Goal: Communication & Community: Answer question/provide support

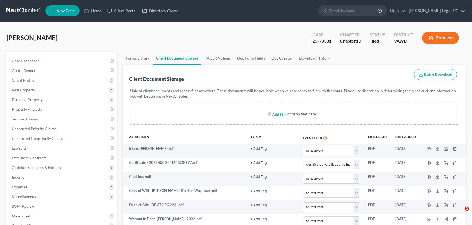
select select "0"
click at [16, 11] on link at bounding box center [23, 11] width 35 height 10
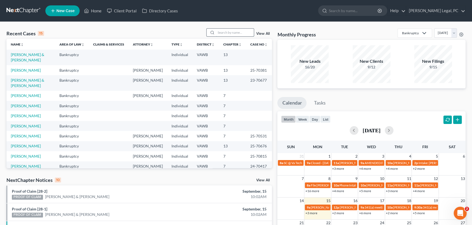
click at [246, 36] on input "search" at bounding box center [235, 33] width 38 height 8
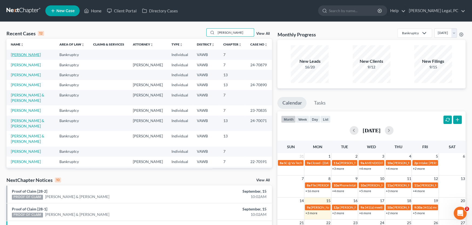
type input "miller"
click at [24, 56] on link "[PERSON_NAME]" at bounding box center [26, 54] width 30 height 5
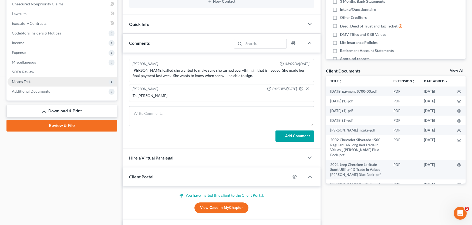
scroll to position [135, 0]
click at [30, 87] on span "Additional Documents" at bounding box center [63, 92] width 110 height 10
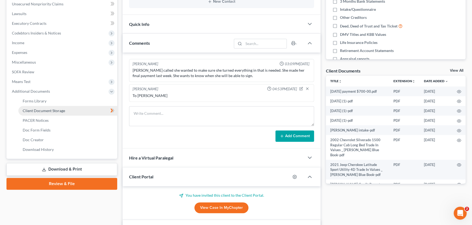
click at [52, 108] on span "Client Document Storage" at bounding box center [44, 110] width 42 height 5
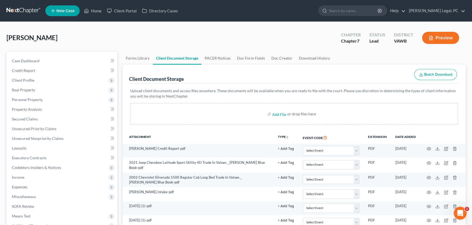
click at [16, 8] on link at bounding box center [23, 11] width 35 height 10
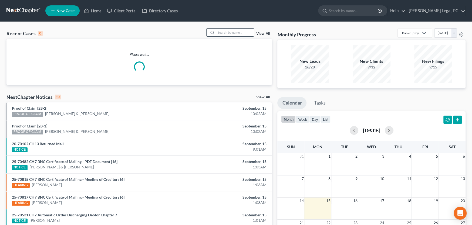
click at [225, 30] on input "search" at bounding box center [235, 33] width 38 height 8
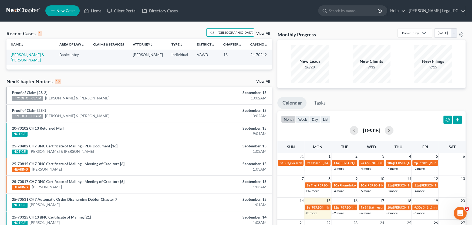
drag, startPoint x: 234, startPoint y: 33, endPoint x: 185, endPoint y: 29, distance: 49.5
click at [185, 29] on div "Recent Cases 1 church View All" at bounding box center [138, 33] width 265 height 11
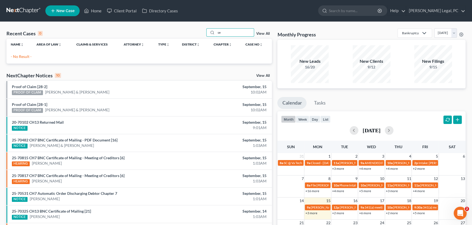
type input "s"
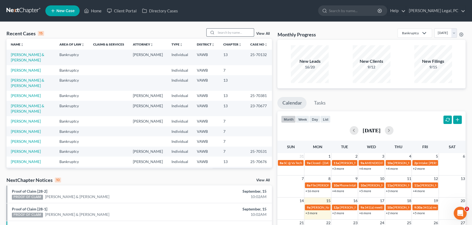
click at [236, 32] on input "search" at bounding box center [235, 33] width 38 height 8
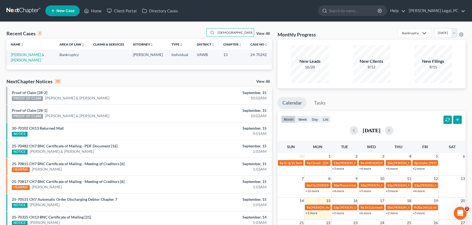
drag, startPoint x: 234, startPoint y: 33, endPoint x: 185, endPoint y: 35, distance: 48.6
click at [185, 35] on div "Recent Cases 1 church View All" at bounding box center [138, 33] width 265 height 11
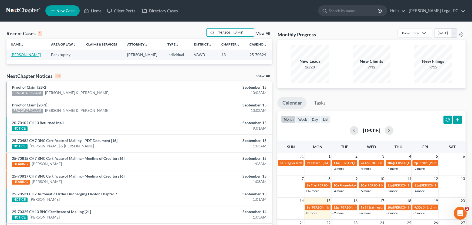
type input "perry"
click at [22, 54] on link "[PERSON_NAME]" at bounding box center [26, 54] width 30 height 5
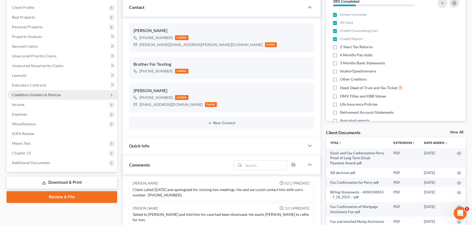
scroll to position [81, 0]
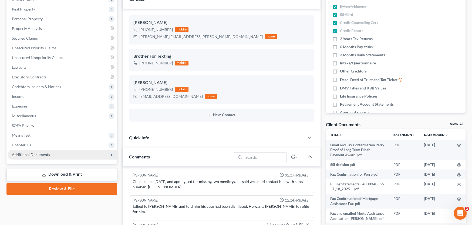
click at [36, 156] on span "Additional Documents" at bounding box center [31, 154] width 38 height 5
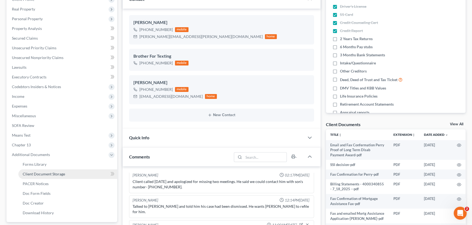
click at [48, 172] on span "Client Document Storage" at bounding box center [44, 174] width 42 height 5
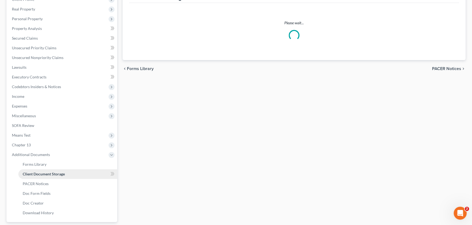
scroll to position [15, 0]
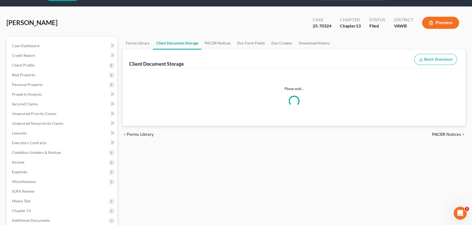
select select "0"
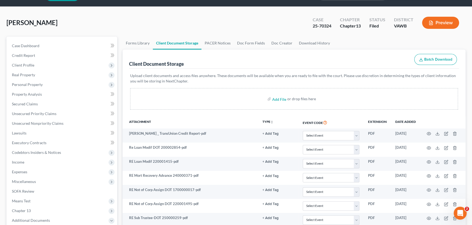
scroll to position [0, 0]
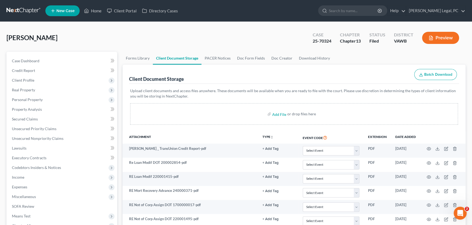
select select "0"
click at [15, 6] on link at bounding box center [23, 11] width 35 height 10
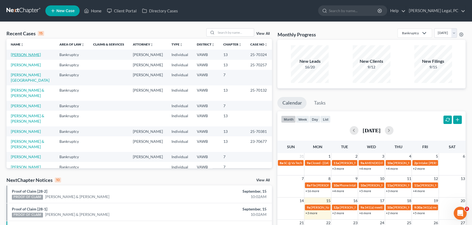
click at [29, 54] on link "Lawson, Perry" at bounding box center [26, 54] width 30 height 5
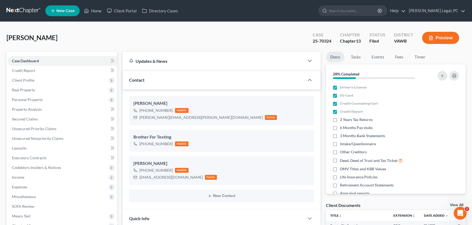
scroll to position [72, 0]
click at [30, 12] on link at bounding box center [23, 11] width 35 height 10
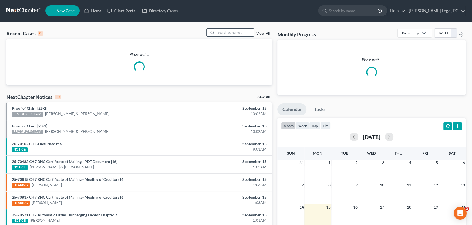
click at [232, 35] on input "search" at bounding box center [235, 33] width 38 height 8
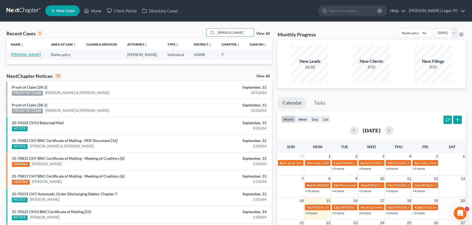
type input "[PERSON_NAME]"
click at [15, 56] on link "[PERSON_NAME]" at bounding box center [26, 54] width 30 height 5
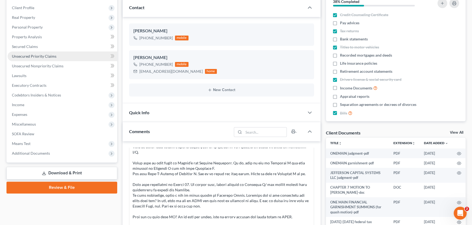
scroll to position [108, 0]
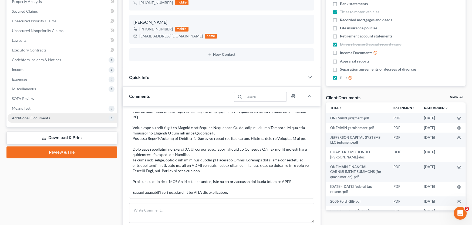
click at [41, 119] on span "Additional Documents" at bounding box center [31, 118] width 38 height 5
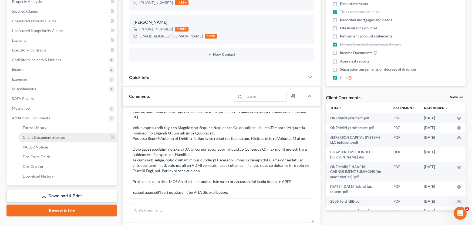
click at [51, 135] on span "Client Document Storage" at bounding box center [44, 137] width 42 height 5
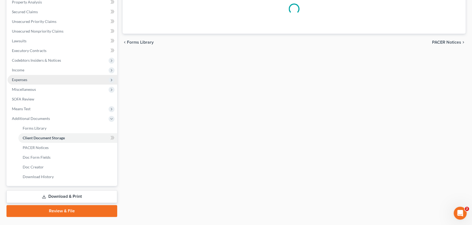
select select "0"
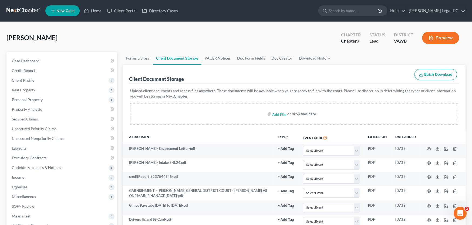
click at [22, 7] on link at bounding box center [23, 11] width 35 height 10
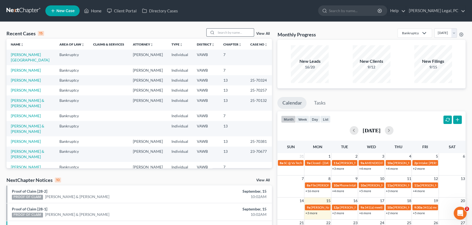
click at [228, 32] on input "search" at bounding box center [235, 33] width 38 height 8
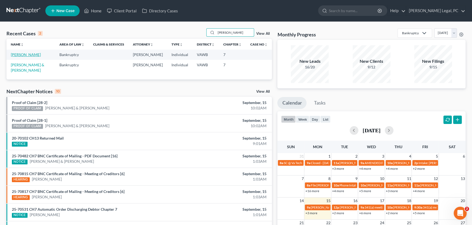
type input "[PERSON_NAME]"
click at [17, 54] on link "[PERSON_NAME]" at bounding box center [26, 54] width 30 height 5
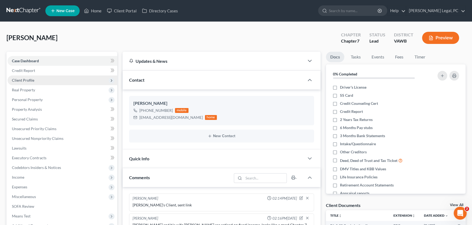
click at [30, 80] on span "Client Profile" at bounding box center [23, 80] width 22 height 5
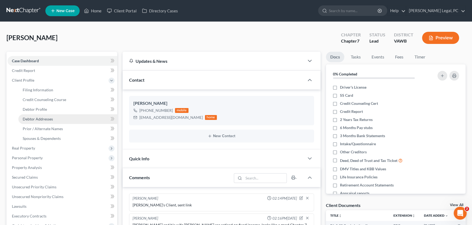
click at [45, 117] on span "Debtor Addresses" at bounding box center [38, 119] width 30 height 5
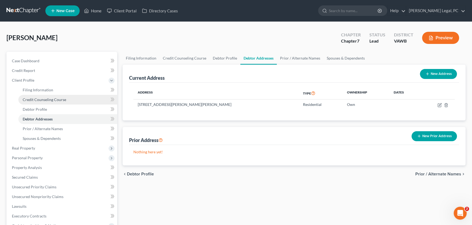
click at [39, 100] on span "Credit Counseling Course" at bounding box center [44, 99] width 43 height 5
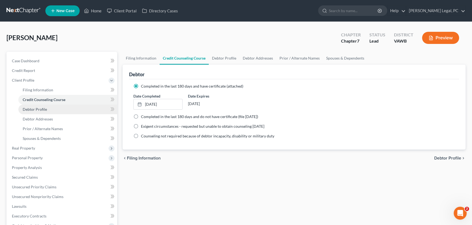
click at [35, 107] on span "Debtor Profile" at bounding box center [35, 109] width 24 height 5
select select "1"
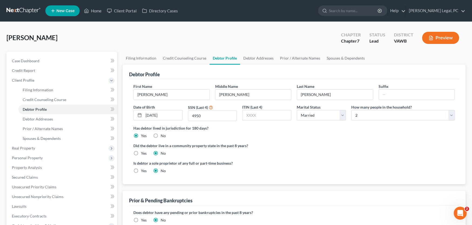
click at [23, 11] on link at bounding box center [23, 11] width 35 height 10
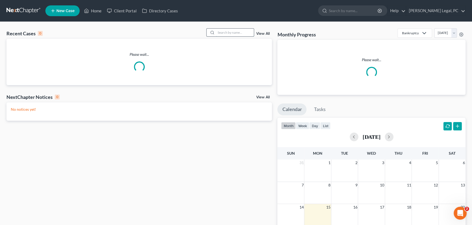
click at [222, 30] on input "search" at bounding box center [235, 33] width 38 height 8
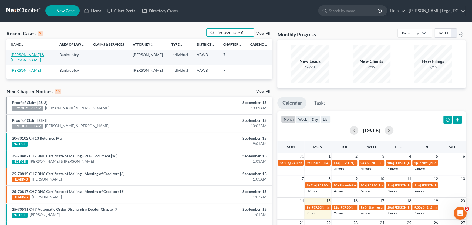
type input "robbins"
click at [27, 56] on link "Robbins, Matthew & Alyssa" at bounding box center [27, 57] width 33 height 10
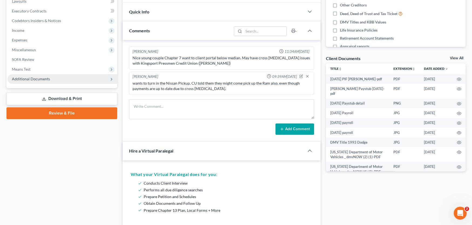
scroll to position [135, 0]
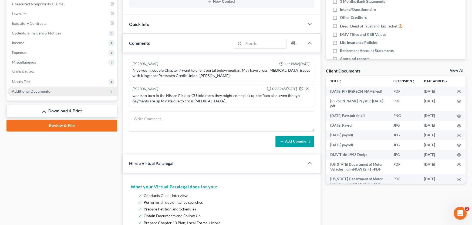
click at [30, 92] on span "Additional Documents" at bounding box center [31, 91] width 38 height 5
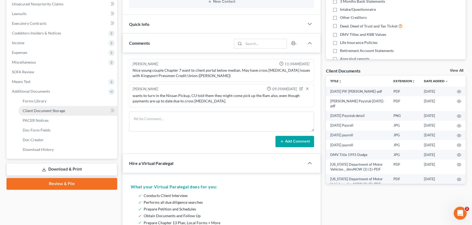
click at [70, 110] on link "Client Document Storage" at bounding box center [67, 111] width 99 height 10
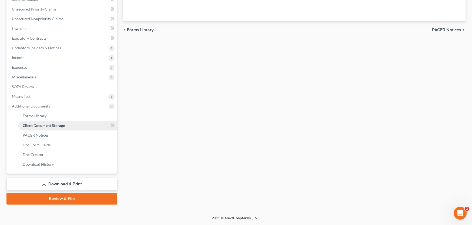
scroll to position [45, 0]
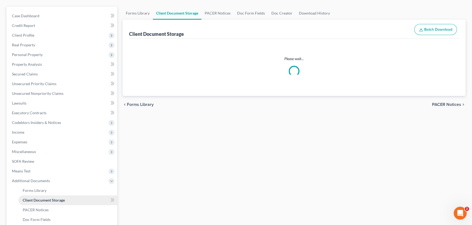
select select "0"
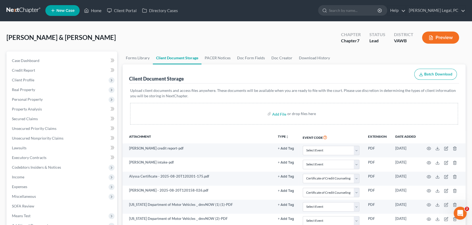
scroll to position [0, 0]
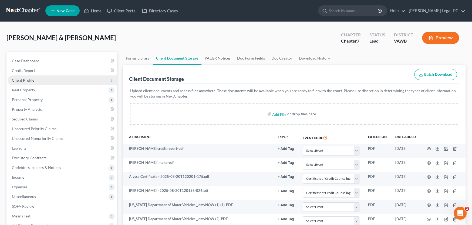
click at [30, 78] on span "Client Profile" at bounding box center [23, 80] width 22 height 5
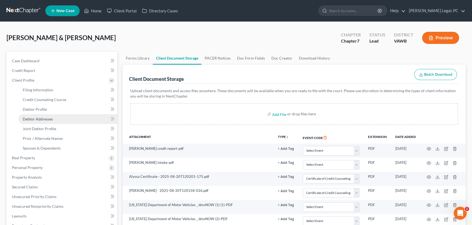
click at [38, 117] on span "Debtor Addresses" at bounding box center [38, 119] width 30 height 5
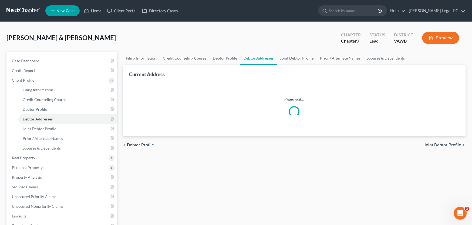
select select "0"
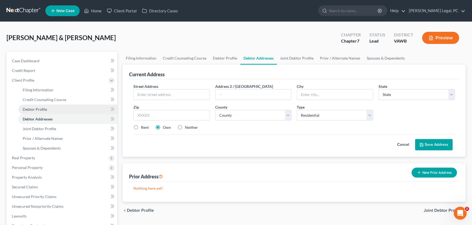
click at [39, 108] on span "Debtor Profile" at bounding box center [35, 109] width 24 height 5
select select "1"
select select "0"
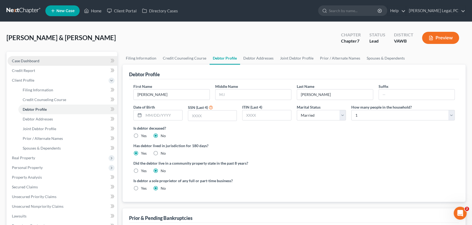
click span "Case Dashboard"
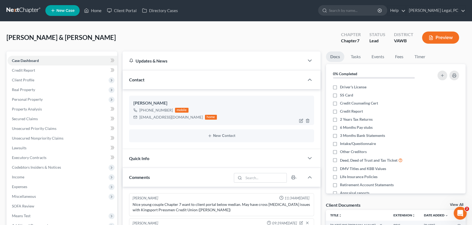
scroll to position [108, 0]
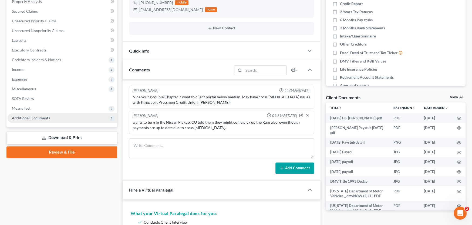
click span "Additional Documents"
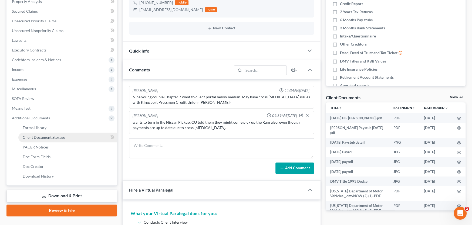
click link "Client Document Storage"
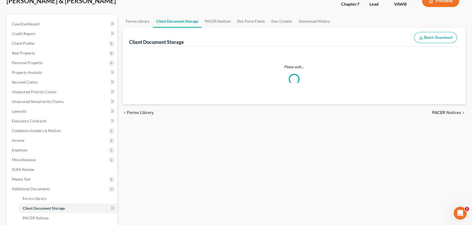
scroll to position [5, 0]
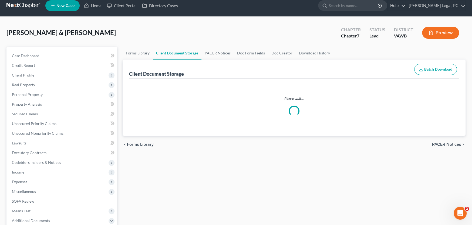
select select "0"
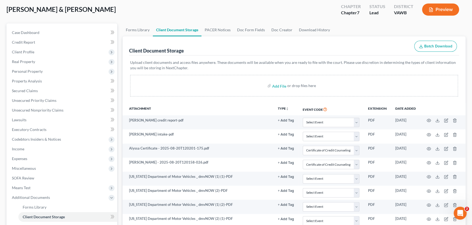
scroll to position [0, 0]
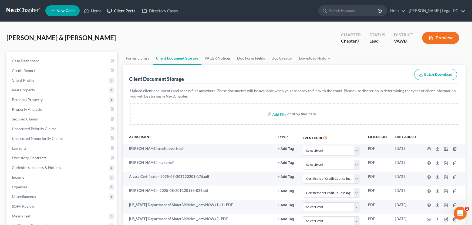
click link "Client Portal"
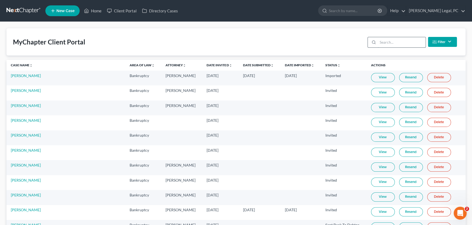
click input "search"
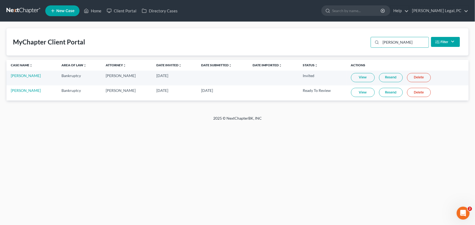
type input "Robbins"
click link "View"
click link "Matthew Robbins"
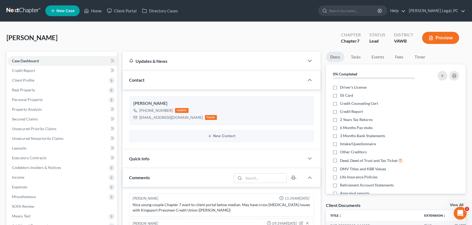
click div "Robbins, Matthew Upgraded Chapter Chapter 7 Status Lead District VAWB Preview"
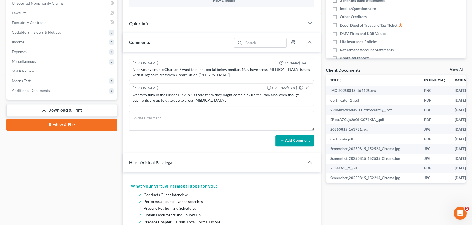
scroll to position [135, 0]
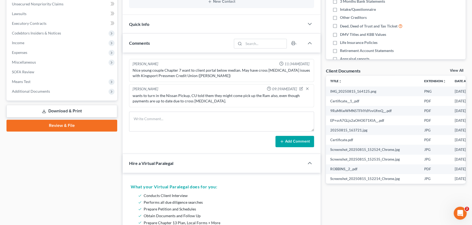
click div "Case Dashboard Payments Invoices Payments Payments Credit Report Client Profile"
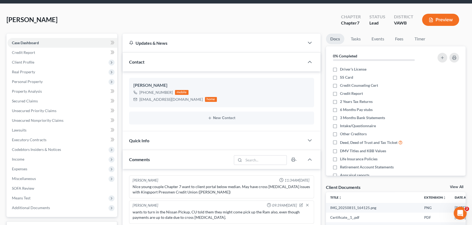
scroll to position [0, 0]
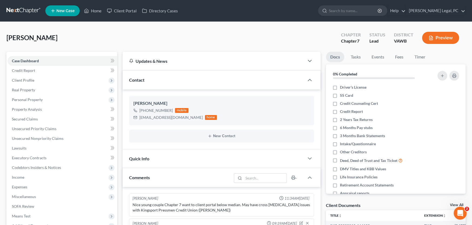
click link
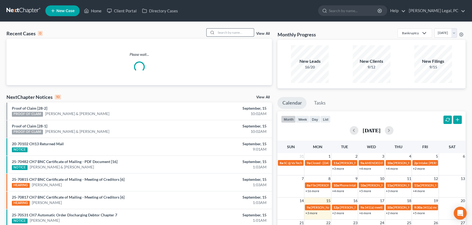
click at [238, 33] on input "search" at bounding box center [235, 33] width 38 height 8
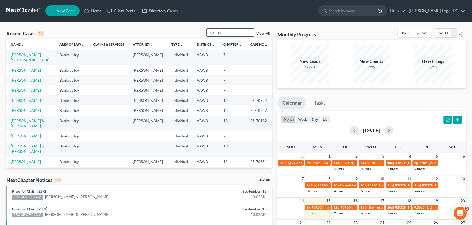
type input "z"
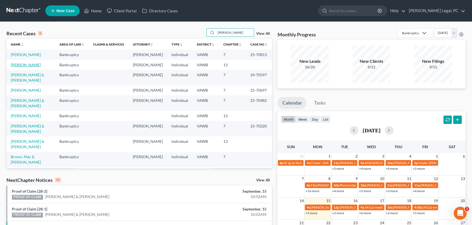
type input "[PERSON_NAME]"
click at [27, 64] on link "[PERSON_NAME]" at bounding box center [26, 65] width 30 height 5
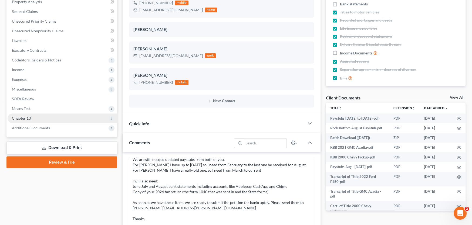
scroll to position [108, 0]
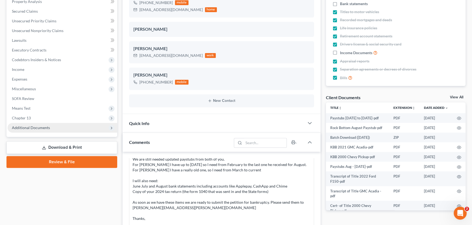
click at [56, 125] on span "Additional Documents" at bounding box center [63, 128] width 110 height 10
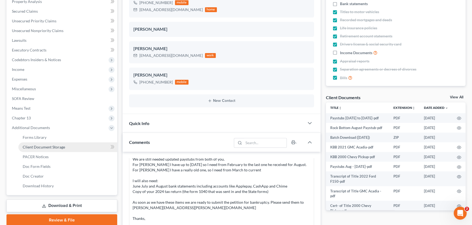
click at [56, 145] on span "Client Document Storage" at bounding box center [44, 147] width 42 height 5
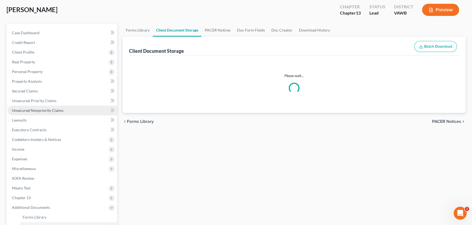
scroll to position [2, 0]
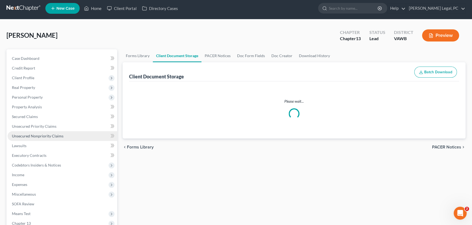
select select "0"
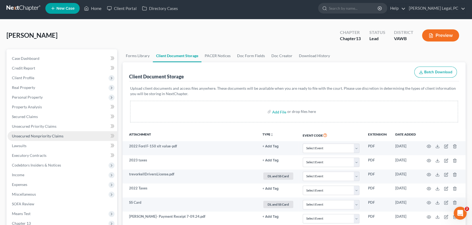
scroll to position [0, 0]
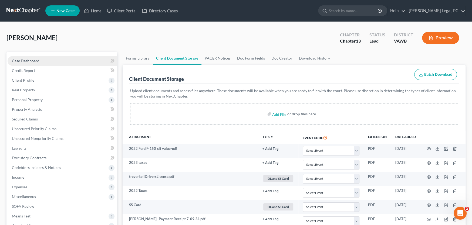
click at [21, 60] on span "Case Dashboard" at bounding box center [26, 61] width 28 height 5
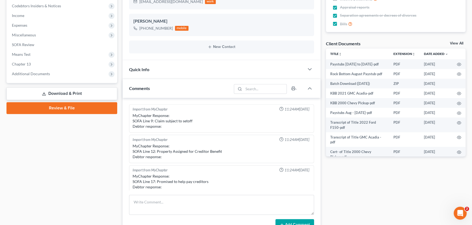
scroll to position [1058, 0]
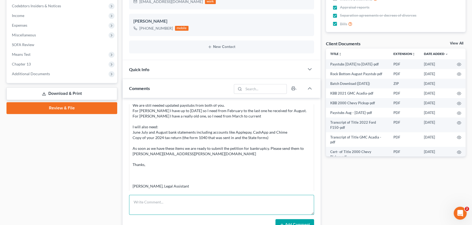
click at [169, 205] on textarea at bounding box center [221, 205] width 185 height 20
paste textarea "Trevor is planning to bring you the other documents. Please find my paystubs at…"
type textarea "Trevor is planning to bring you the other documents. Please find my paystubs at…"
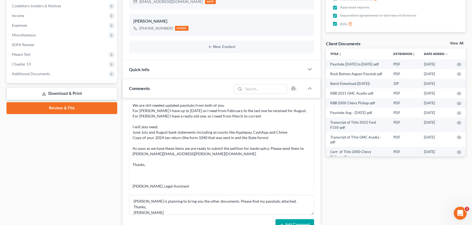
click at [307, 222] on button "Add Comment" at bounding box center [294, 224] width 39 height 11
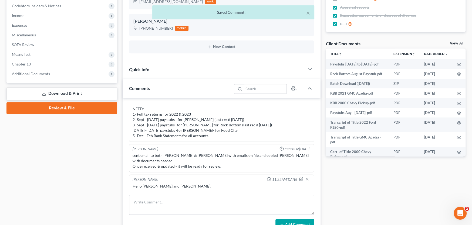
scroll to position [954, 0]
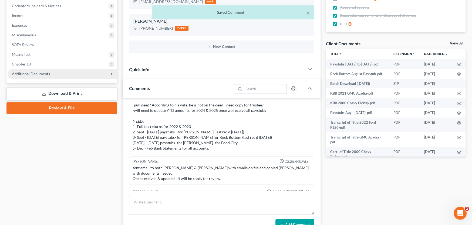
click at [28, 73] on span "Additional Documents" at bounding box center [31, 74] width 38 height 5
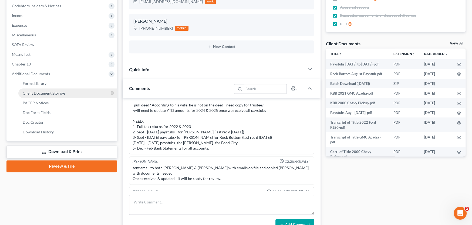
click at [41, 94] on span "Client Document Storage" at bounding box center [44, 93] width 42 height 5
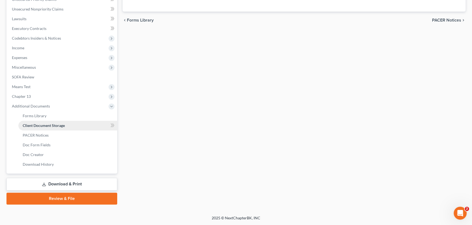
scroll to position [53, 0]
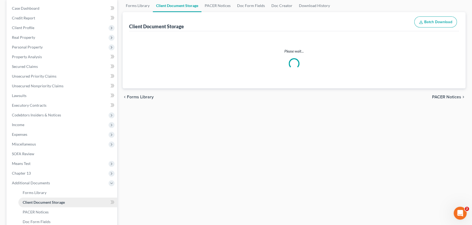
select select "0"
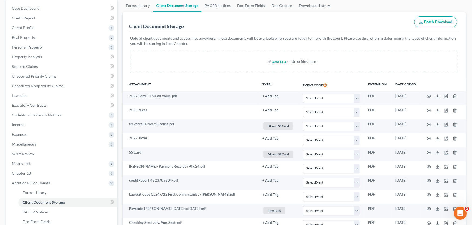
scroll to position [0, 0]
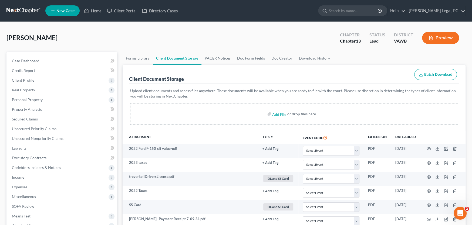
click at [13, 9] on link at bounding box center [23, 11] width 35 height 10
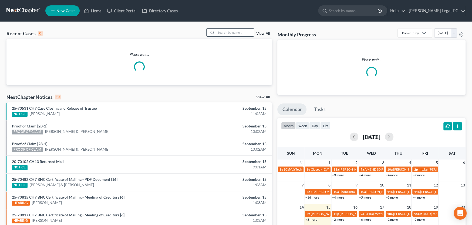
click at [216, 34] on input "search" at bounding box center [235, 33] width 38 height 8
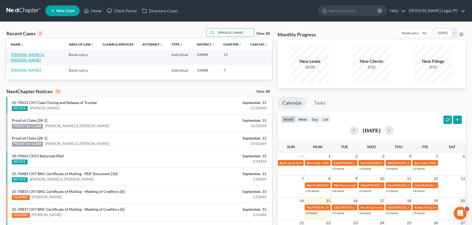
type input "[PERSON_NAME]"
click at [28, 55] on link "[PERSON_NAME] & [PERSON_NAME]" at bounding box center [27, 57] width 33 height 10
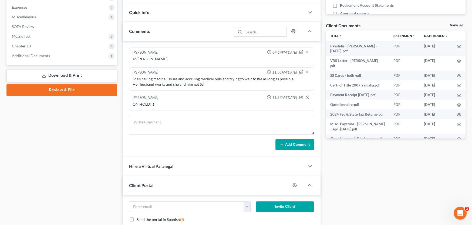
scroll to position [189, 0]
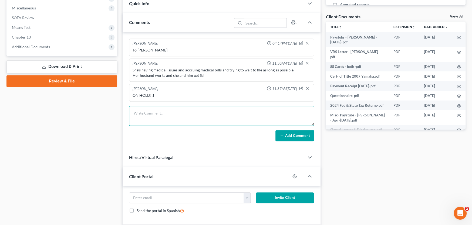
click at [137, 110] on textarea at bounding box center [221, 116] width 185 height 20
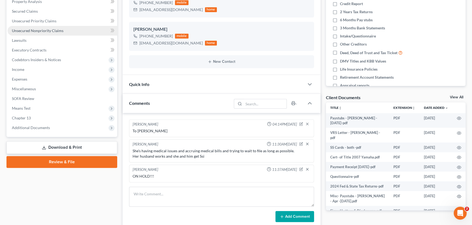
scroll to position [0, 0]
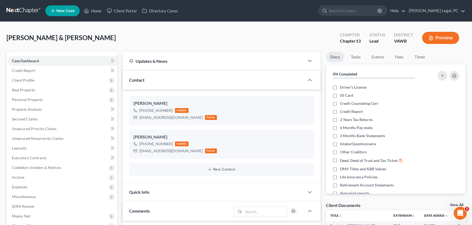
click at [23, 8] on link at bounding box center [23, 11] width 35 height 10
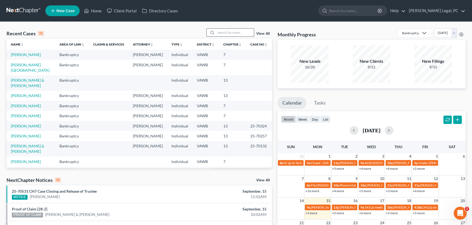
click at [238, 31] on input "search" at bounding box center [235, 33] width 38 height 8
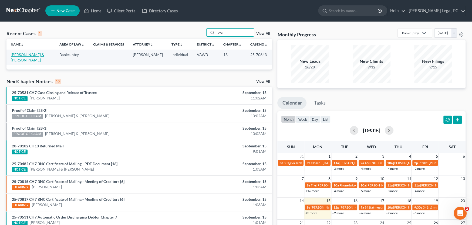
type input "ayal"
click at [36, 54] on link "[PERSON_NAME] & [PERSON_NAME]" at bounding box center [27, 57] width 33 height 10
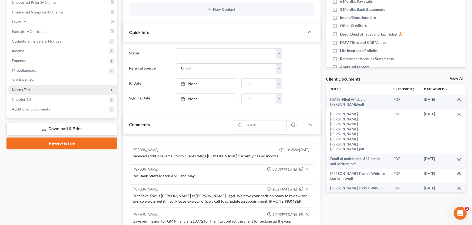
scroll to position [162, 0]
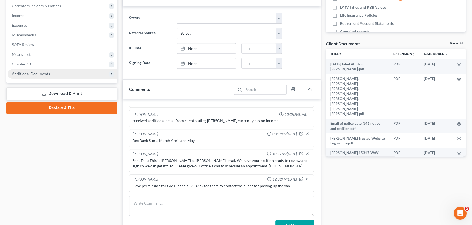
click at [40, 72] on span "Additional Documents" at bounding box center [31, 74] width 38 height 5
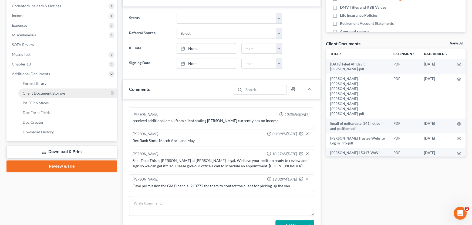
click at [40, 96] on link "Client Document Storage" at bounding box center [67, 94] width 99 height 10
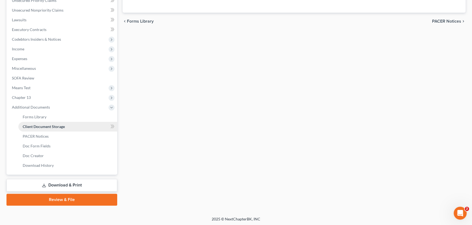
scroll to position [53, 0]
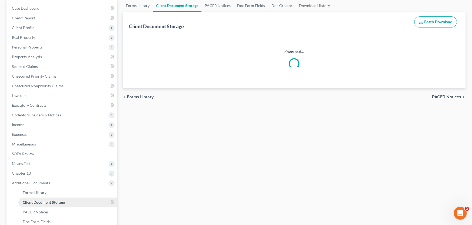
select select "0"
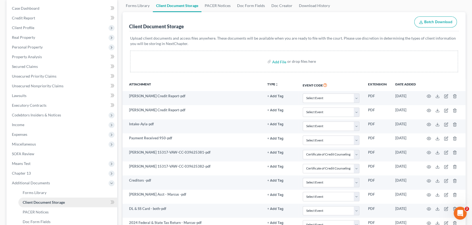
scroll to position [0, 0]
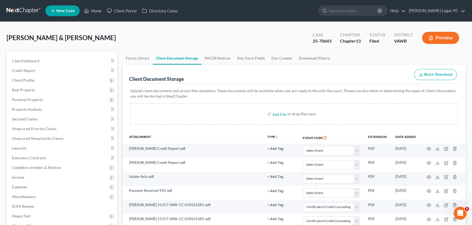
select select "0"
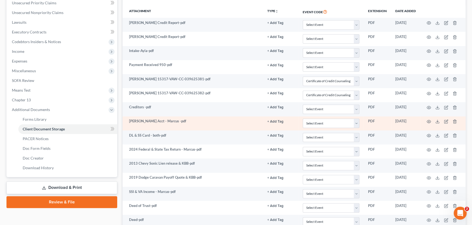
scroll to position [108, 0]
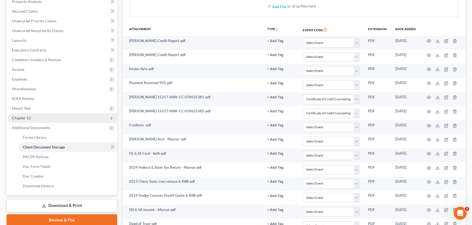
click at [42, 119] on span "Chapter 13" at bounding box center [63, 118] width 110 height 10
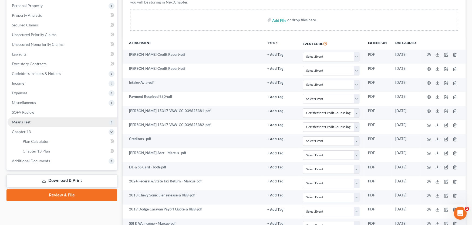
scroll to position [81, 0]
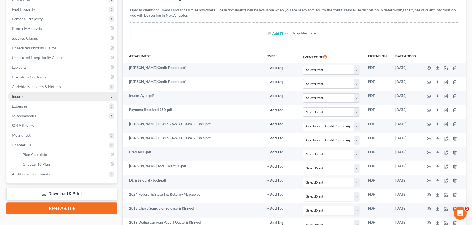
click at [38, 93] on span "Income" at bounding box center [63, 97] width 110 height 10
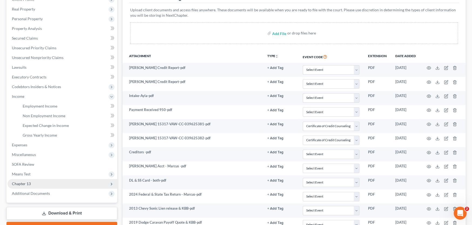
click at [64, 185] on span "Chapter 13" at bounding box center [63, 184] width 110 height 10
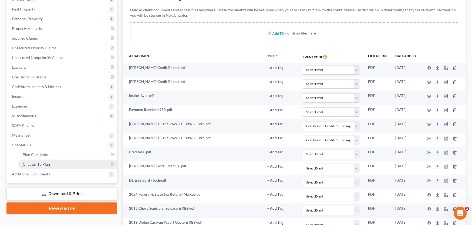
scroll to position [108, 0]
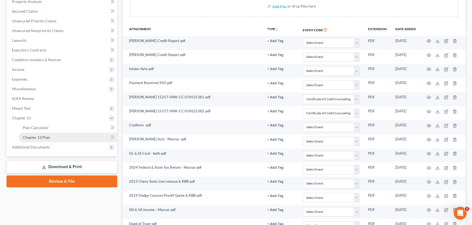
click at [50, 138] on link "Chapter 13 Plan" at bounding box center [67, 138] width 99 height 10
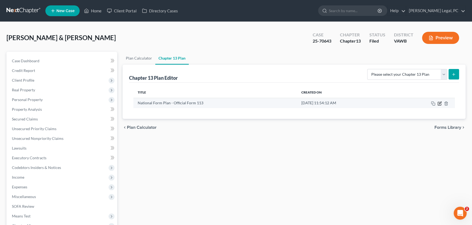
click at [438, 103] on icon "button" at bounding box center [439, 103] width 2 height 2
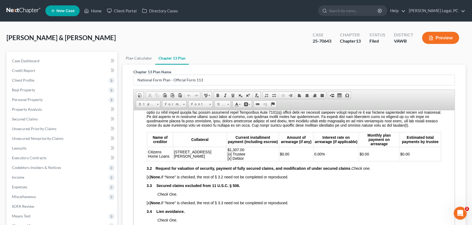
scroll to position [539, 0]
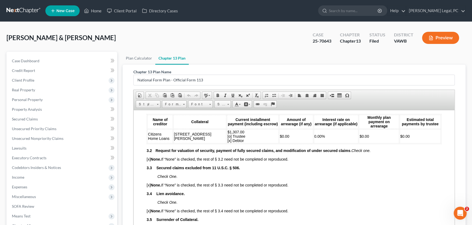
click at [214, 48] on div "Ayala, Marcus & Samantha Upgraded Case 25-70643 Chapter Chapter 13 Status Filed…" at bounding box center [235, 39] width 459 height 23
click at [24, 13] on link at bounding box center [23, 11] width 35 height 10
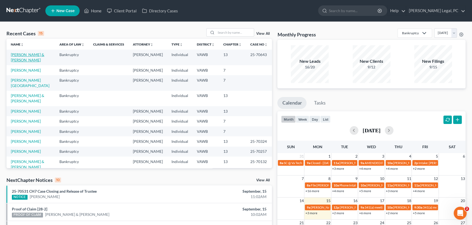
click at [22, 55] on link "[PERSON_NAME] & [PERSON_NAME]" at bounding box center [27, 57] width 33 height 10
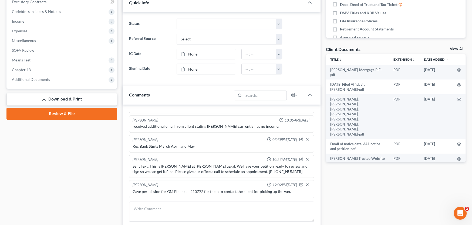
scroll to position [243, 0]
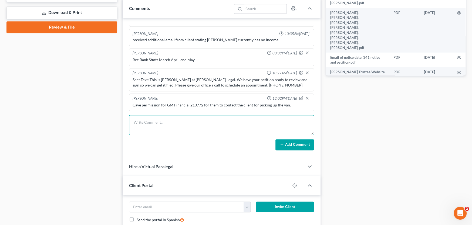
click at [147, 125] on textarea at bounding box center [221, 125] width 185 height 20
type textarea "[PERSON_NAME] sent email of Mortg Loan being zero balance"
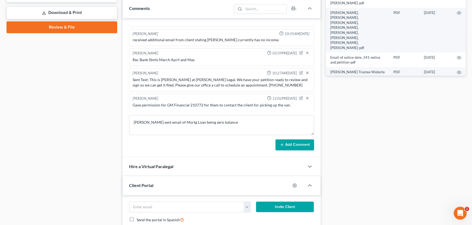
click at [306, 144] on button "Add Comment" at bounding box center [294, 145] width 39 height 11
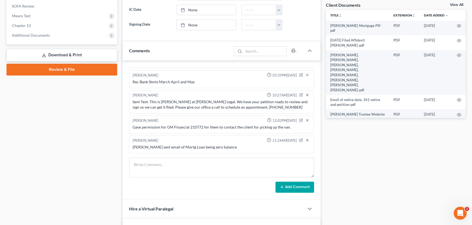
scroll to position [189, 0]
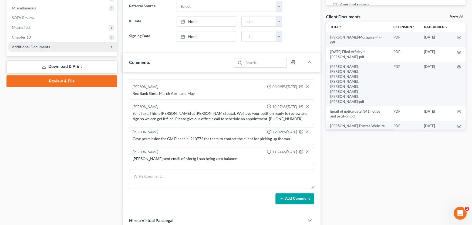
click at [39, 45] on span "Additional Documents" at bounding box center [31, 47] width 38 height 5
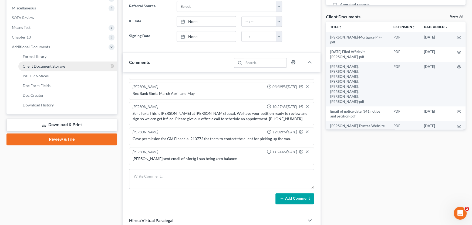
click at [42, 64] on span "Client Document Storage" at bounding box center [44, 66] width 42 height 5
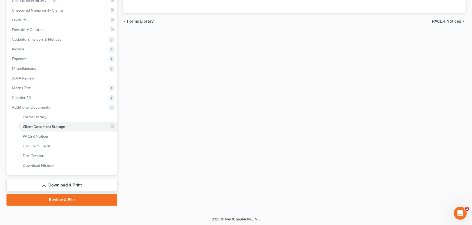
select select "0"
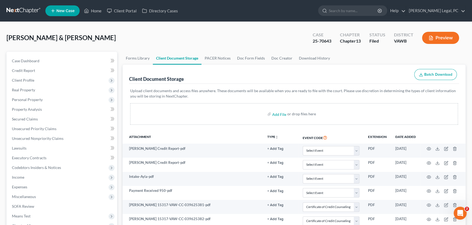
click at [24, 10] on link at bounding box center [23, 11] width 35 height 10
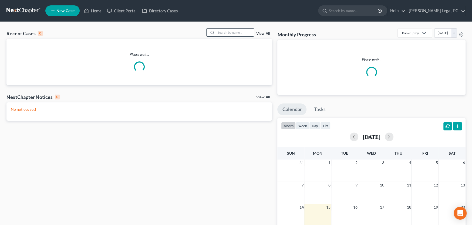
click at [230, 33] on input "search" at bounding box center [235, 33] width 38 height 8
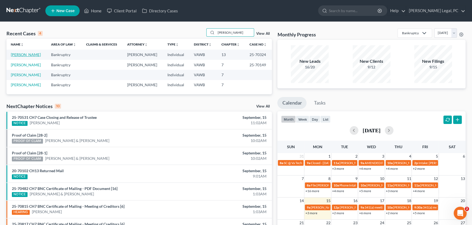
type input "lawson"
click at [19, 54] on link "[PERSON_NAME]" at bounding box center [26, 54] width 30 height 5
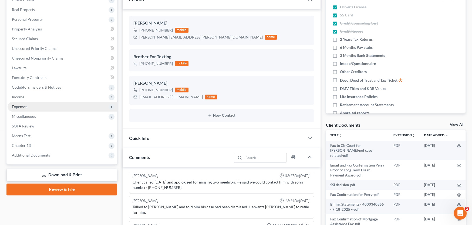
scroll to position [81, 0]
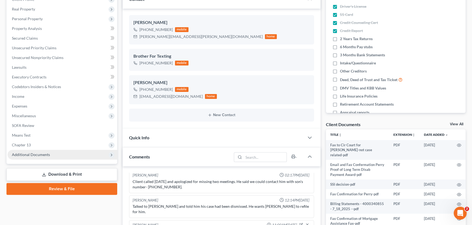
click at [40, 155] on span "Additional Documents" at bounding box center [31, 154] width 38 height 5
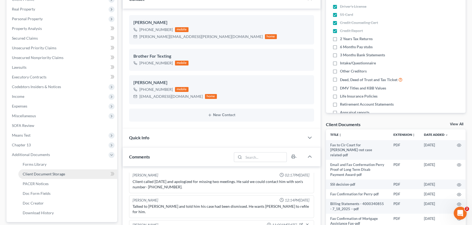
click at [43, 172] on span "Client Document Storage" at bounding box center [44, 174] width 42 height 5
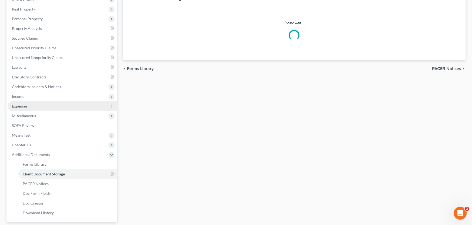
scroll to position [11, 0]
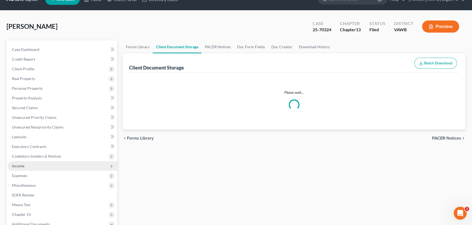
select select "0"
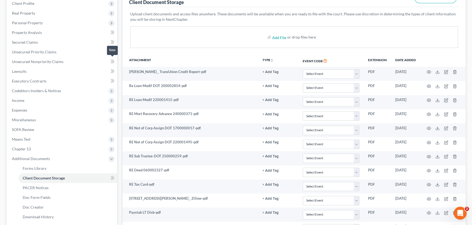
scroll to position [0, 0]
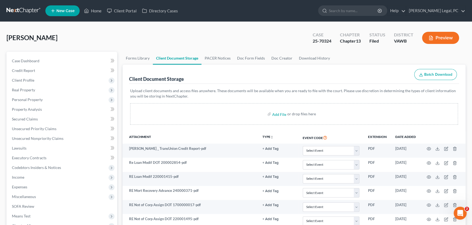
click at [23, 9] on link at bounding box center [23, 11] width 35 height 10
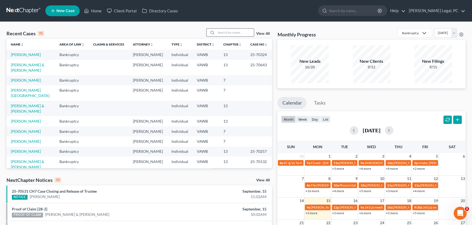
click at [220, 33] on input "search" at bounding box center [235, 33] width 38 height 8
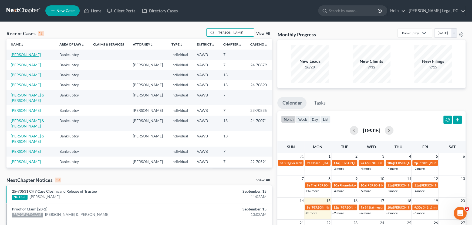
type input "[PERSON_NAME]"
click at [26, 55] on link "[PERSON_NAME]" at bounding box center [26, 54] width 30 height 5
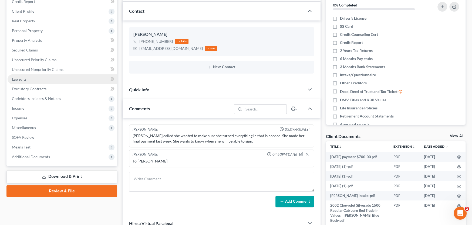
scroll to position [81, 0]
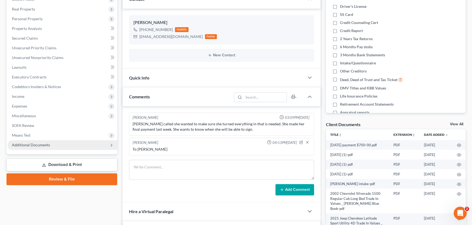
click at [45, 143] on span "Additional Documents" at bounding box center [31, 145] width 38 height 5
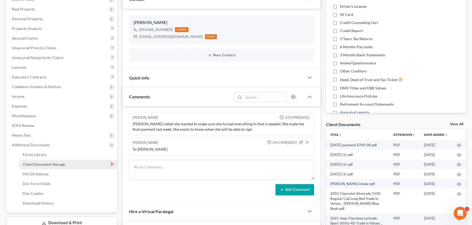
click at [43, 163] on span "Client Document Storage" at bounding box center [44, 164] width 42 height 5
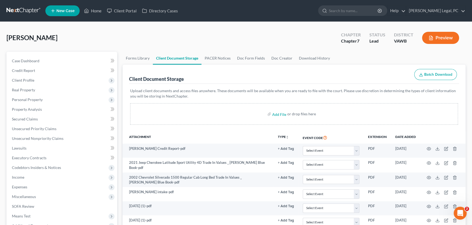
click at [27, 9] on link at bounding box center [23, 11] width 35 height 10
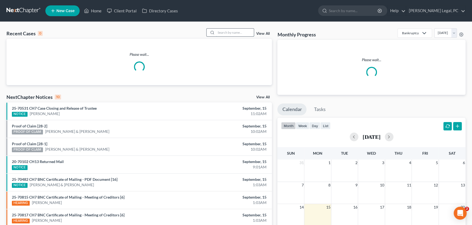
click at [222, 33] on input "search" at bounding box center [235, 33] width 38 height 8
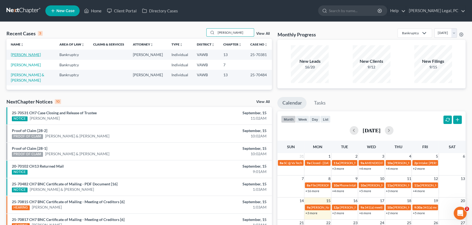
type input "[PERSON_NAME]"
click at [26, 54] on link "[PERSON_NAME]" at bounding box center [26, 54] width 30 height 5
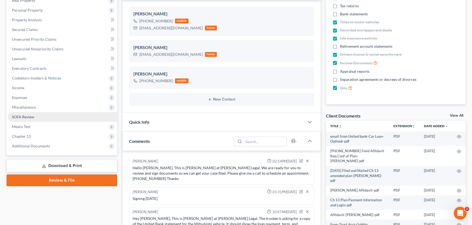
scroll to position [108, 0]
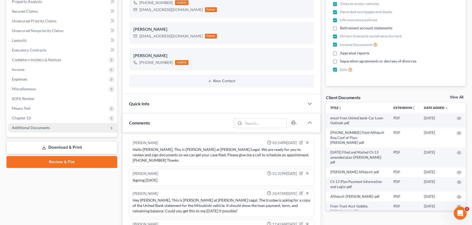
click at [35, 127] on span "Additional Documents" at bounding box center [31, 127] width 38 height 5
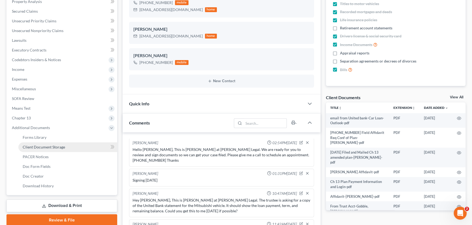
click at [41, 146] on span "Client Document Storage" at bounding box center [44, 147] width 42 height 5
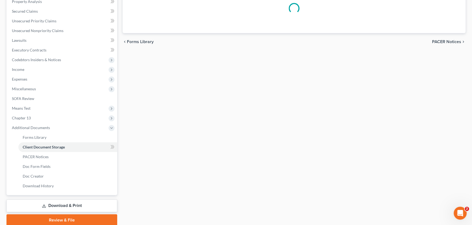
scroll to position [9, 0]
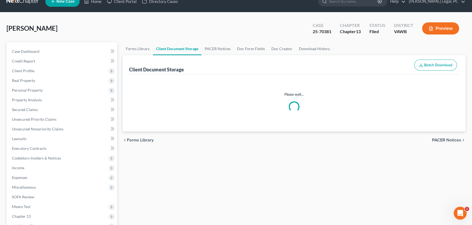
select select "0"
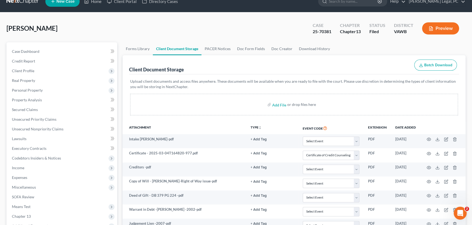
scroll to position [0, 0]
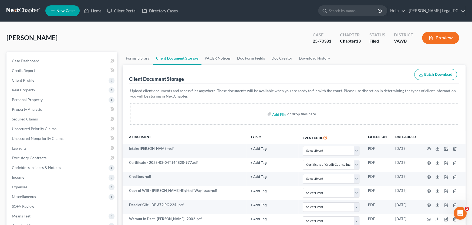
select select "0"
click at [25, 8] on link at bounding box center [23, 11] width 35 height 10
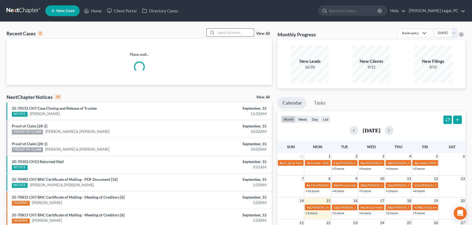
click at [223, 33] on input "search" at bounding box center [235, 33] width 38 height 8
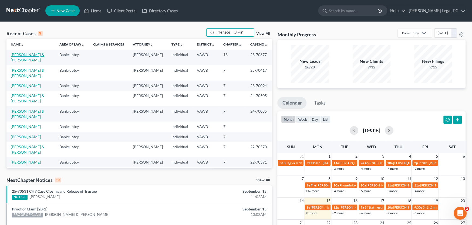
type input "Patrick"
click at [16, 59] on link "Patrick, Christopher & Melissa" at bounding box center [27, 57] width 33 height 10
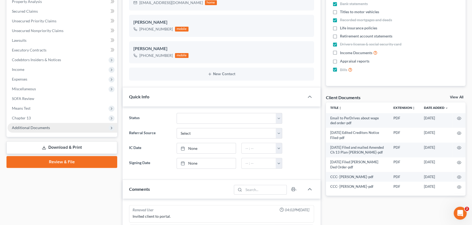
scroll to position [124, 0]
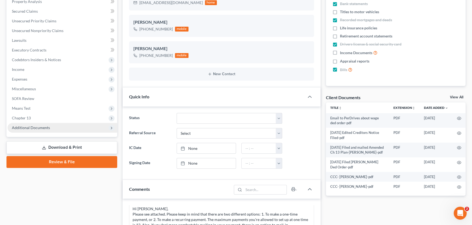
click at [36, 129] on span "Additional Documents" at bounding box center [31, 127] width 38 height 5
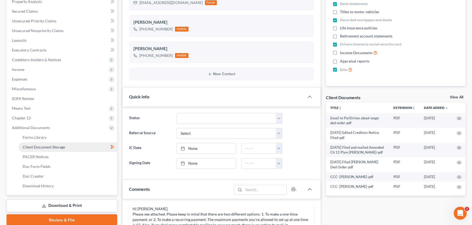
click at [45, 145] on span "Client Document Storage" at bounding box center [44, 147] width 42 height 5
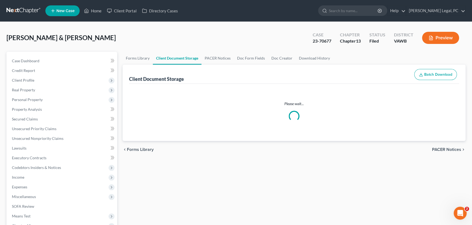
select select "0"
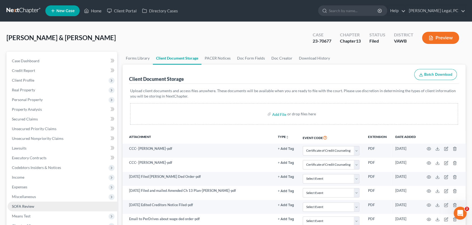
select select "0"
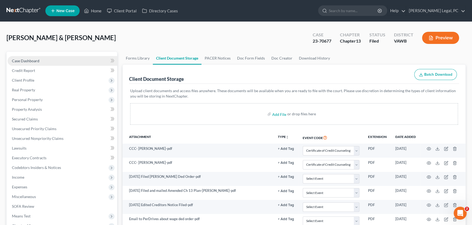
click at [34, 60] on span "Case Dashboard" at bounding box center [26, 61] width 28 height 5
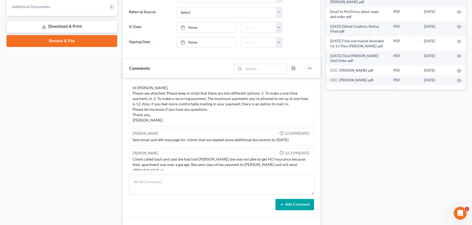
scroll to position [243, 0]
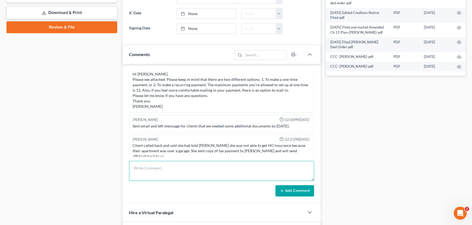
click at [158, 171] on textarea at bounding box center [221, 171] width 185 height 20
type textarea "Sent BK Docs proof of paid RE taxes. They do not have Home owners Ins, property…"
click at [275, 189] on button "Add Comment" at bounding box center [294, 190] width 39 height 11
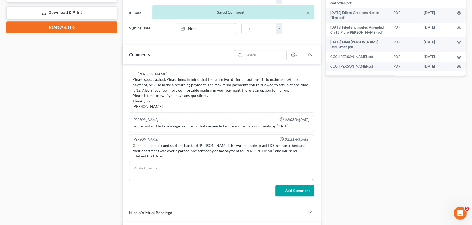
scroll to position [144, 0]
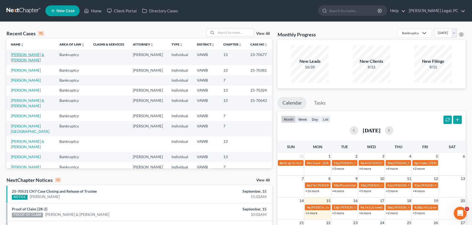
click at [33, 54] on link "[PERSON_NAME] & [PERSON_NAME]" at bounding box center [27, 57] width 33 height 10
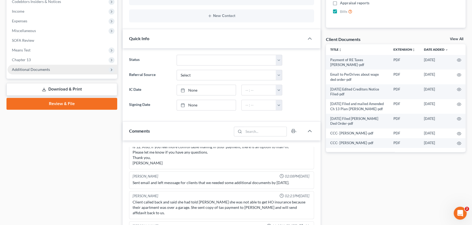
scroll to position [162, 0]
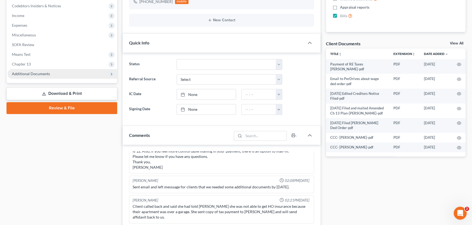
click at [35, 74] on span "Additional Documents" at bounding box center [31, 74] width 38 height 5
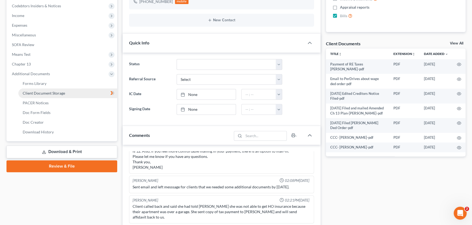
click at [36, 93] on span "Client Document Storage" at bounding box center [44, 93] width 42 height 5
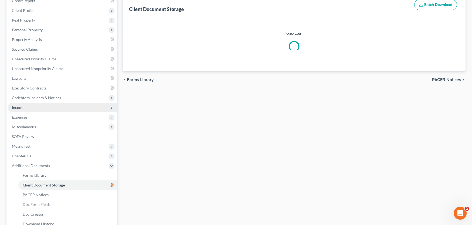
select select "0"
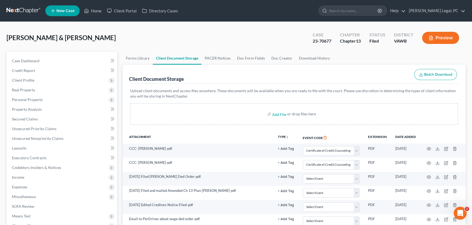
click at [21, 10] on link at bounding box center [23, 11] width 35 height 10
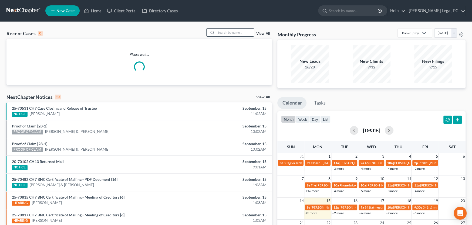
click at [231, 33] on input "search" at bounding box center [235, 33] width 38 height 8
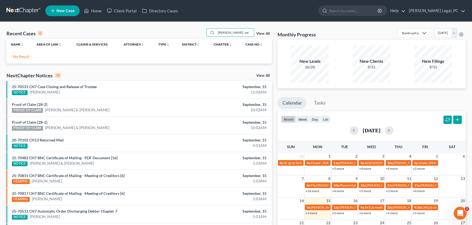
drag, startPoint x: 242, startPoint y: 33, endPoint x: 186, endPoint y: 36, distance: 55.9
click at [186, 36] on div "Recent Cases 0 [PERSON_NAME], sar View All" at bounding box center [138, 33] width 265 height 11
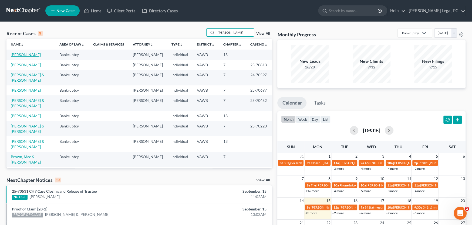
type input "[PERSON_NAME]"
click at [25, 56] on link "[PERSON_NAME]" at bounding box center [26, 54] width 30 height 5
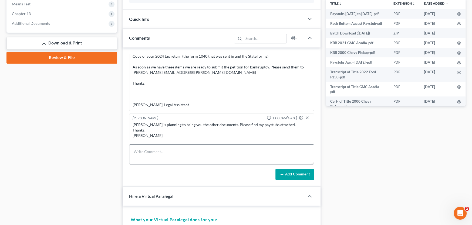
scroll to position [216, 0]
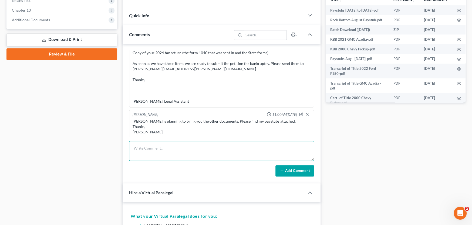
drag, startPoint x: 155, startPoint y: 150, endPoint x: 158, endPoint y: 143, distance: 7.4
click at [155, 150] on textarea at bounding box center [221, 151] width 185 height 20
type textarea "R"
click at [29, 22] on span "Additional Documents" at bounding box center [63, 20] width 110 height 10
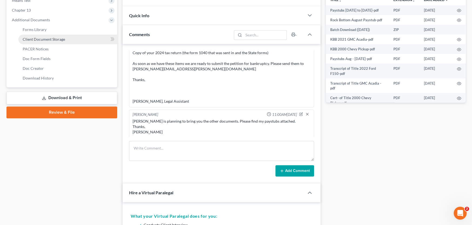
click at [51, 38] on span "Client Document Storage" at bounding box center [44, 39] width 42 height 5
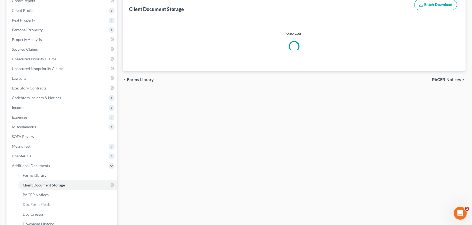
scroll to position [32, 0]
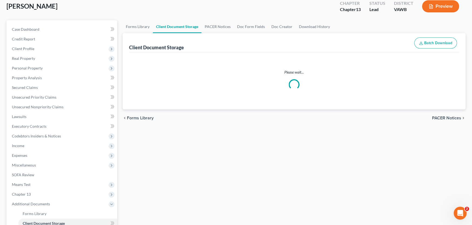
select select "0"
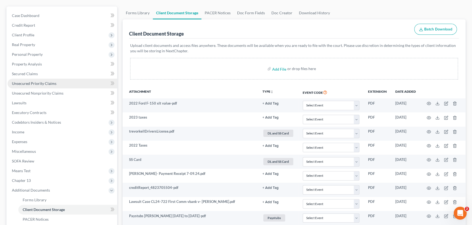
scroll to position [0, 0]
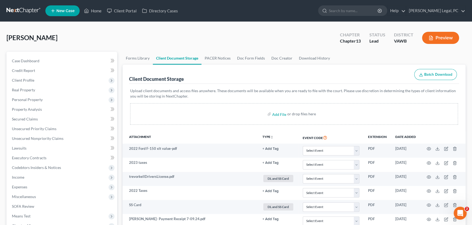
select select "0"
click at [25, 11] on link at bounding box center [23, 11] width 35 height 10
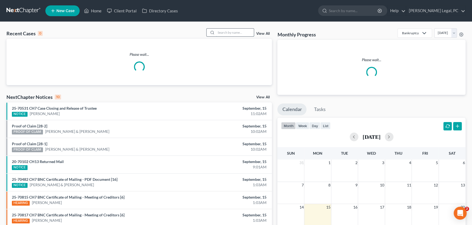
click at [226, 35] on input "search" at bounding box center [235, 33] width 38 height 8
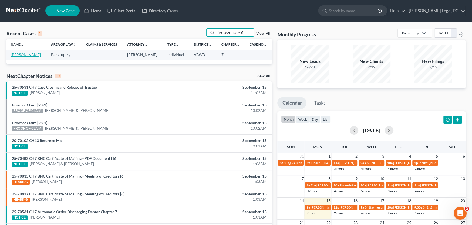
type input "[PERSON_NAME]"
click at [33, 54] on link "[PERSON_NAME]" at bounding box center [26, 54] width 30 height 5
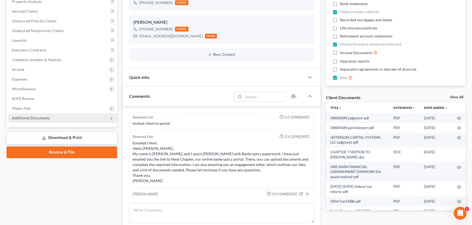
scroll to position [566, 0]
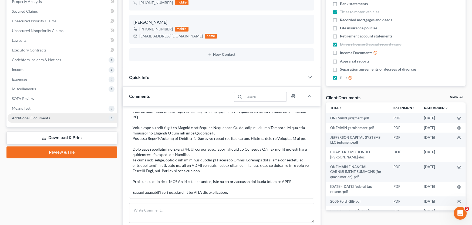
click at [36, 118] on span "Additional Documents" at bounding box center [31, 118] width 38 height 5
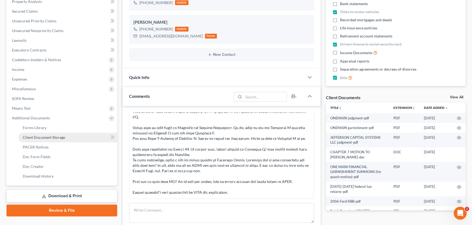
click at [44, 138] on span "Client Document Storage" at bounding box center [44, 137] width 42 height 5
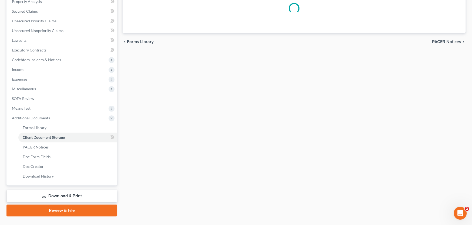
scroll to position [69, 0]
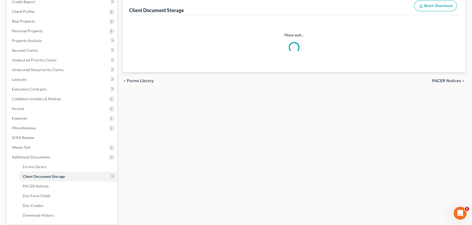
select select "0"
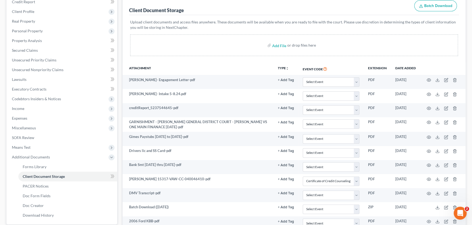
scroll to position [0, 0]
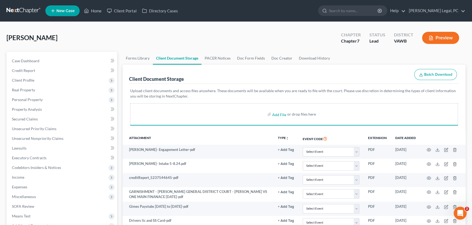
select select "0"
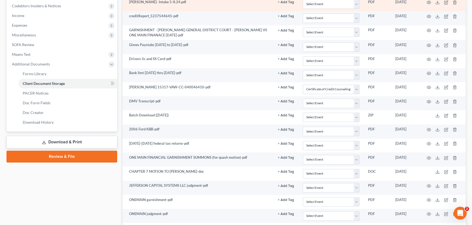
select select "0"
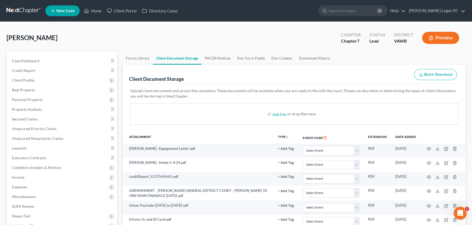
click at [24, 9] on link at bounding box center [23, 11] width 35 height 10
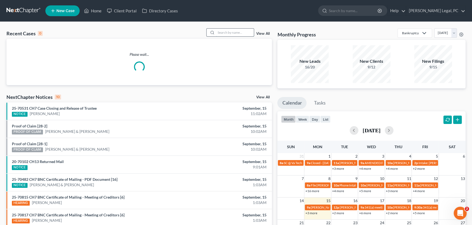
click at [225, 33] on input "search" at bounding box center [235, 33] width 38 height 8
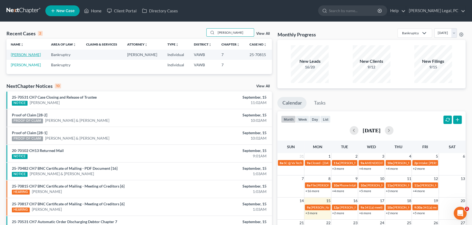
type input "[PERSON_NAME]"
click at [16, 54] on link "[PERSON_NAME]" at bounding box center [26, 54] width 30 height 5
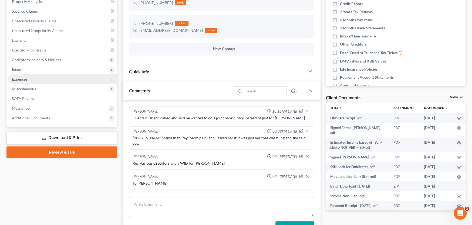
scroll to position [194, 0]
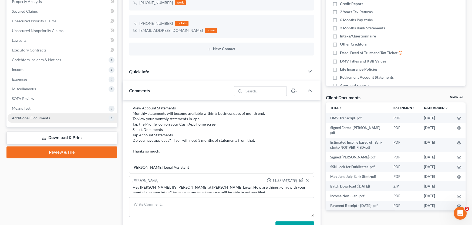
click at [32, 116] on span "Additional Documents" at bounding box center [31, 118] width 38 height 5
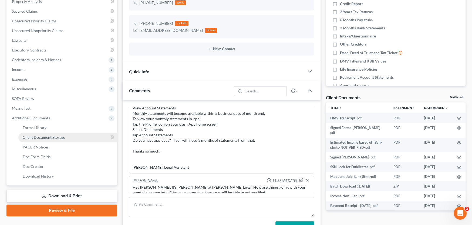
click at [46, 137] on span "Client Document Storage" at bounding box center [44, 137] width 42 height 5
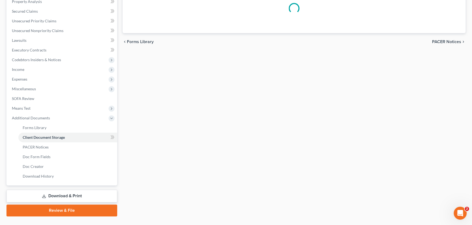
scroll to position [69, 0]
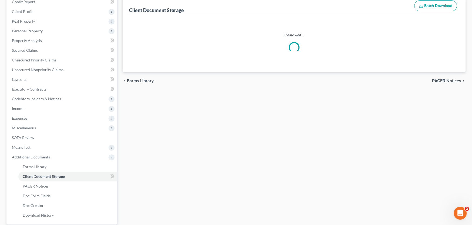
select select "0"
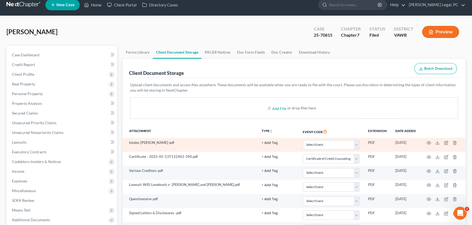
scroll to position [0, 0]
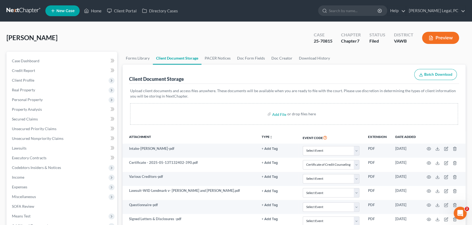
select select "0"
click at [28, 11] on link at bounding box center [23, 11] width 35 height 10
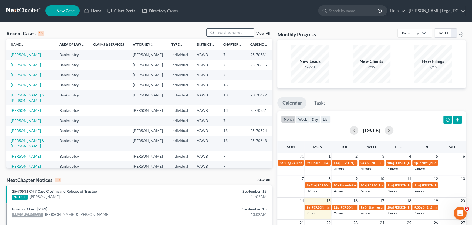
click at [222, 32] on input "search" at bounding box center [235, 33] width 38 height 8
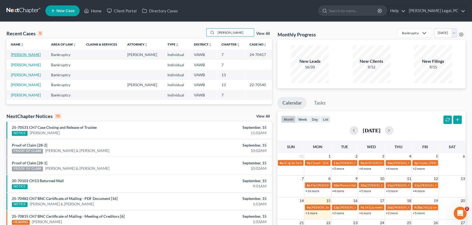
type input "mullins"
click at [24, 55] on link "[PERSON_NAME]" at bounding box center [26, 54] width 30 height 5
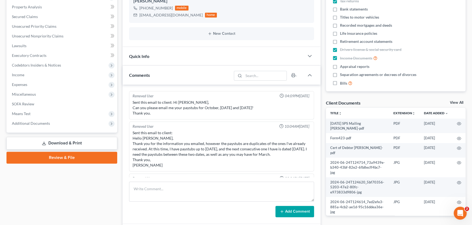
scroll to position [108, 0]
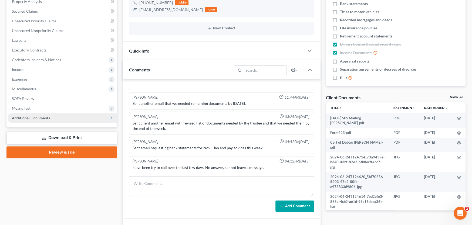
click at [33, 117] on span "Additional Documents" at bounding box center [31, 118] width 38 height 5
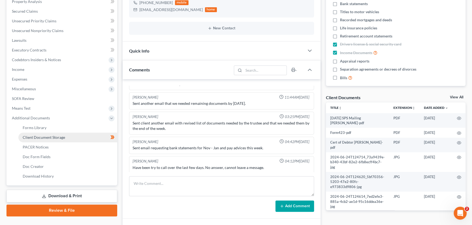
click at [33, 138] on span "Client Document Storage" at bounding box center [44, 137] width 42 height 5
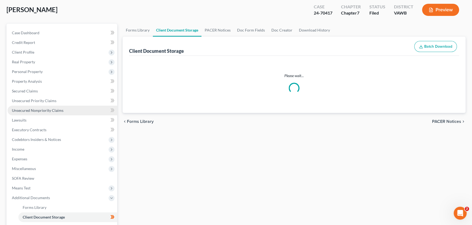
scroll to position [4, 0]
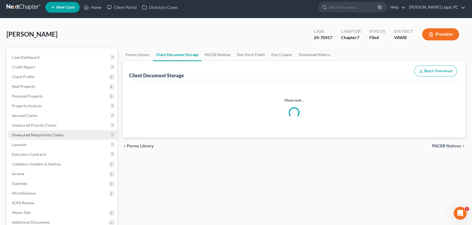
select select "0"
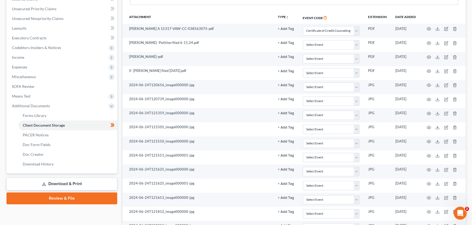
scroll to position [12, 0]
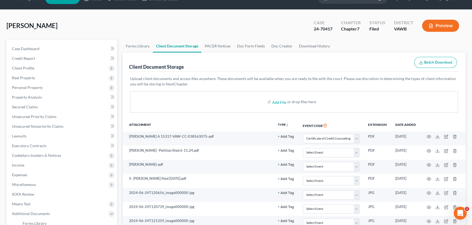
select select "0"
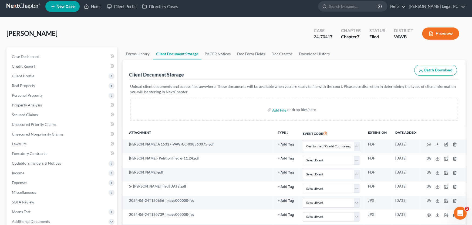
scroll to position [0, 0]
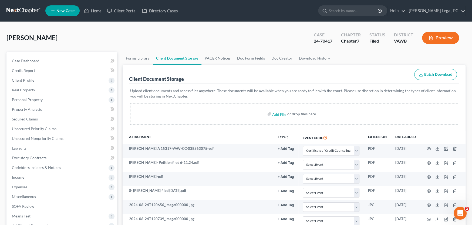
click at [19, 9] on link at bounding box center [23, 11] width 35 height 10
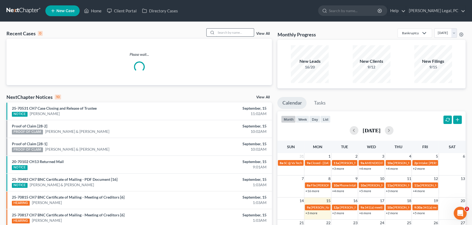
click at [222, 32] on input "search" at bounding box center [235, 33] width 38 height 8
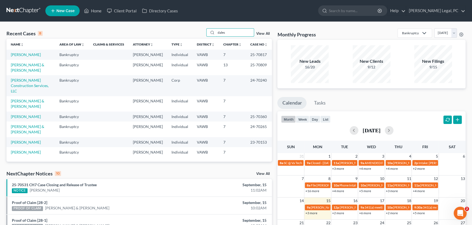
type input "dales"
click at [25, 56] on link "[PERSON_NAME]" at bounding box center [26, 54] width 30 height 5
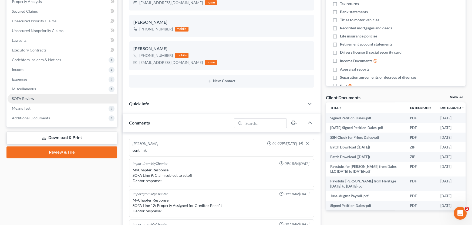
scroll to position [595, 0]
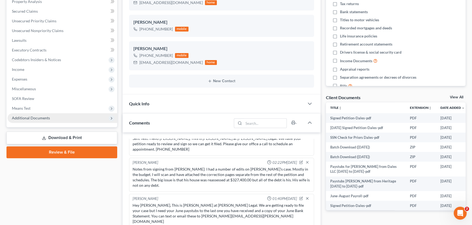
click at [46, 117] on span "Additional Documents" at bounding box center [31, 118] width 38 height 5
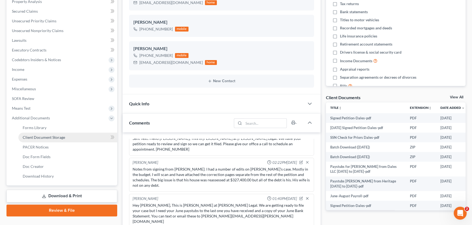
click at [45, 137] on span "Client Document Storage" at bounding box center [44, 137] width 42 height 5
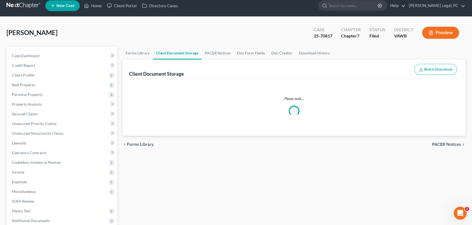
select select "0"
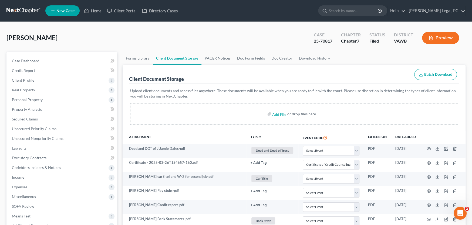
click at [20, 10] on link at bounding box center [23, 11] width 35 height 10
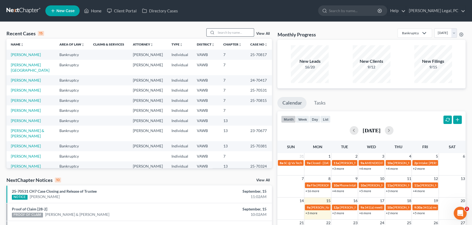
click at [246, 34] on input "search" at bounding box center [235, 33] width 38 height 8
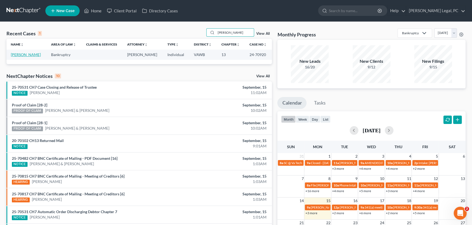
type input "[PERSON_NAME]"
click at [24, 54] on link "[PERSON_NAME]" at bounding box center [26, 54] width 30 height 5
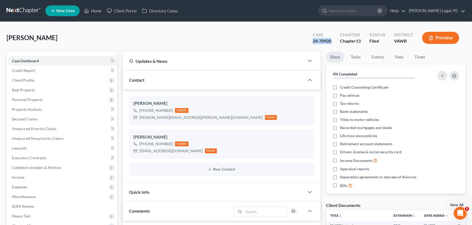
drag, startPoint x: 333, startPoint y: 42, endPoint x: 307, endPoint y: 43, distance: 25.9
click at [307, 43] on div "Case 24-70920 Chapter Chapter 13 Status Filed District [GEOGRAPHIC_DATA] Preview" at bounding box center [385, 37] width 159 height 19
copy div "24-70920"
click at [9, 11] on link at bounding box center [23, 11] width 35 height 10
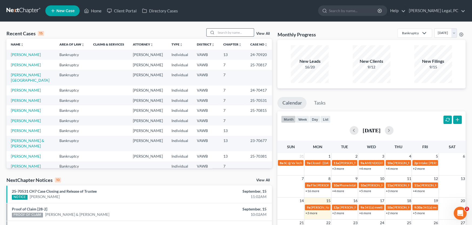
click at [221, 32] on input "search" at bounding box center [235, 33] width 38 height 8
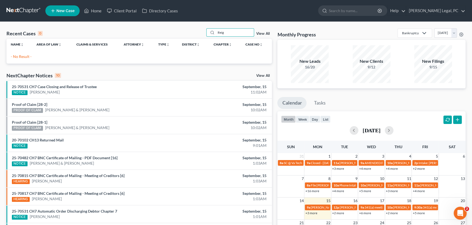
drag, startPoint x: 226, startPoint y: 33, endPoint x: 156, endPoint y: 24, distance: 70.5
click at [156, 24] on div "Recent Cases 0 Reig View All Name unfold_more expand_more expand_less Area of L…" at bounding box center [236, 162] width 472 height 280
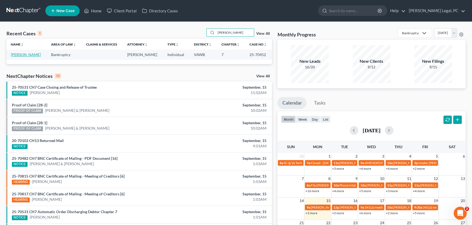
type input "Rieg"
click at [27, 55] on link "[PERSON_NAME]" at bounding box center [26, 54] width 30 height 5
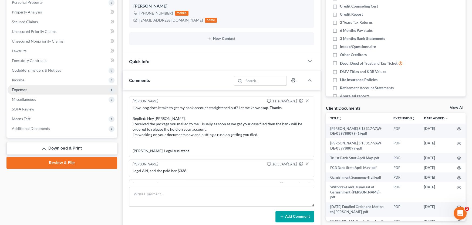
scroll to position [341, 0]
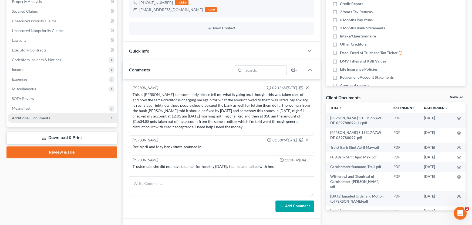
click at [40, 118] on span "Additional Documents" at bounding box center [31, 118] width 38 height 5
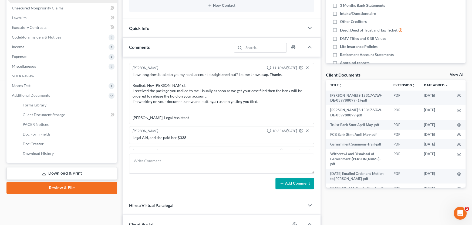
scroll to position [135, 0]
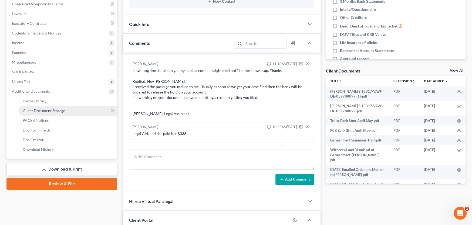
click at [41, 110] on span "Client Document Storage" at bounding box center [44, 110] width 42 height 5
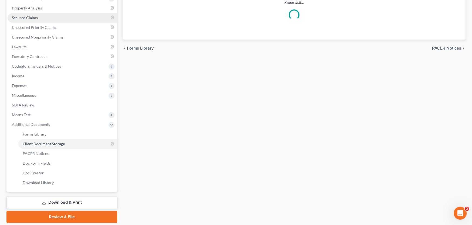
scroll to position [16, 0]
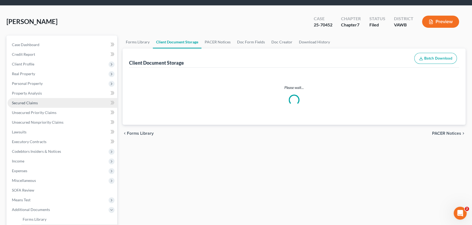
select select "0"
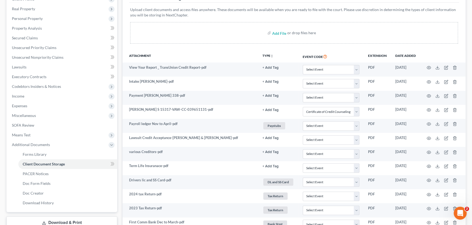
scroll to position [162, 0]
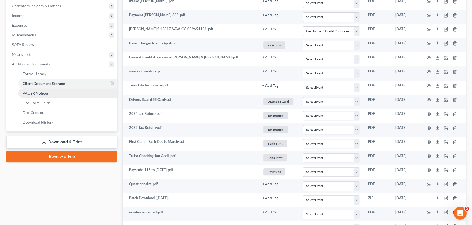
click at [53, 96] on link "PACER Notices" at bounding box center [67, 94] width 99 height 10
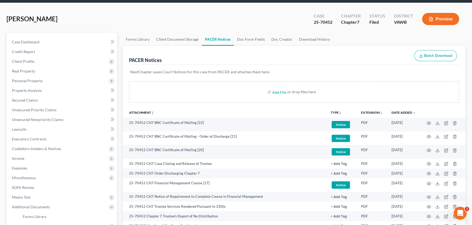
scroll to position [54, 0]
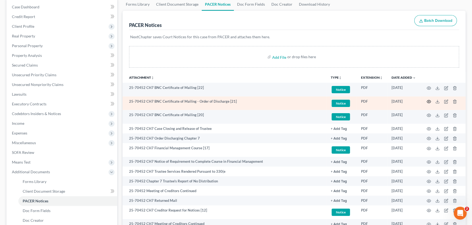
click at [428, 101] on icon "button" at bounding box center [428, 102] width 4 height 4
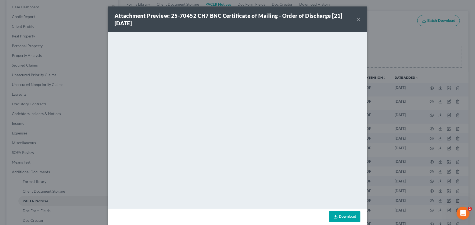
click at [357, 18] on button "×" at bounding box center [359, 19] width 4 height 6
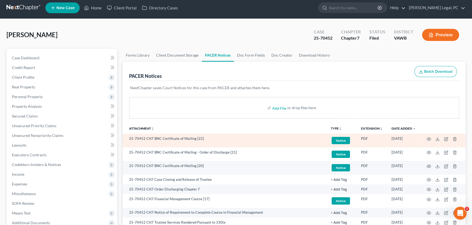
scroll to position [0, 0]
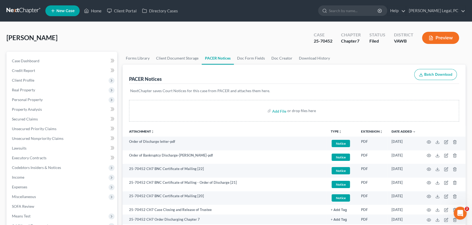
click at [20, 8] on link at bounding box center [23, 11] width 35 height 10
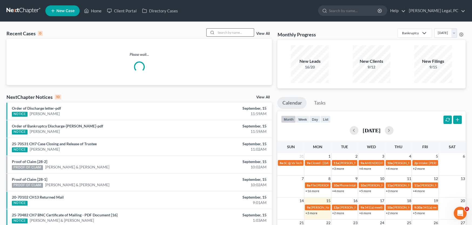
click at [219, 32] on input "search" at bounding box center [235, 33] width 38 height 8
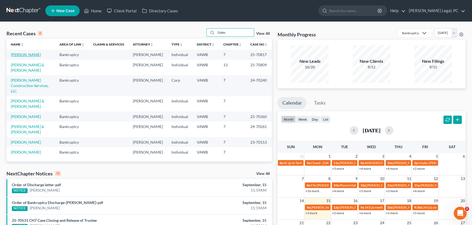
type input "Dales"
click at [24, 54] on link "[PERSON_NAME]" at bounding box center [26, 54] width 30 height 5
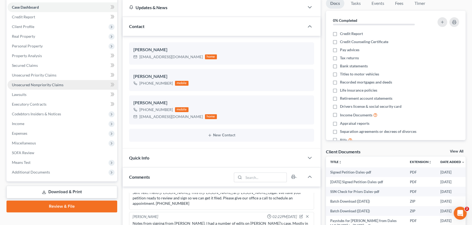
scroll to position [54, 0]
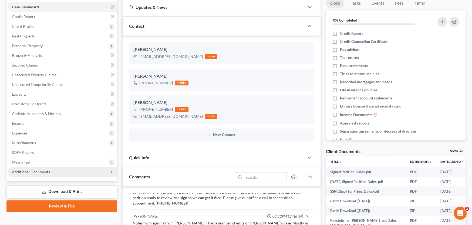
click at [20, 168] on span "Additional Documents" at bounding box center [63, 172] width 110 height 10
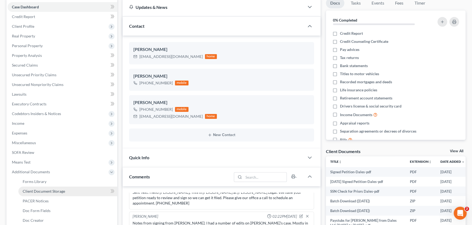
click at [31, 192] on span "Client Document Storage" at bounding box center [44, 191] width 42 height 5
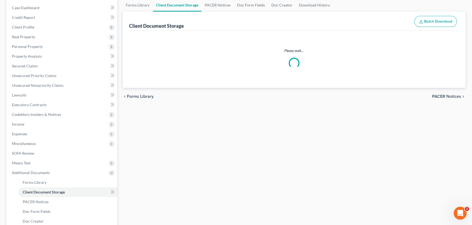
scroll to position [9, 0]
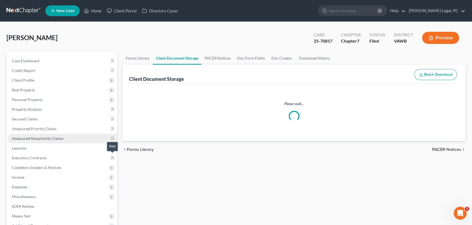
select select "0"
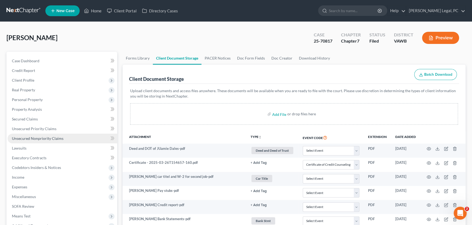
scroll to position [0, 0]
click at [25, 8] on link at bounding box center [23, 11] width 35 height 10
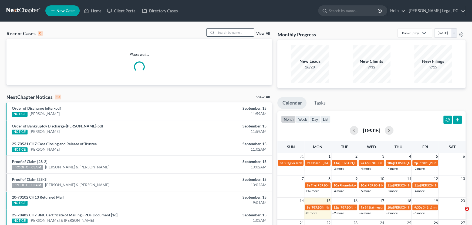
click at [231, 31] on input "search" at bounding box center [235, 33] width 38 height 8
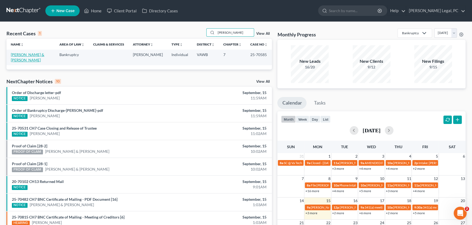
type input "[PERSON_NAME]"
click at [36, 54] on link "[PERSON_NAME] & [PERSON_NAME]" at bounding box center [27, 57] width 33 height 10
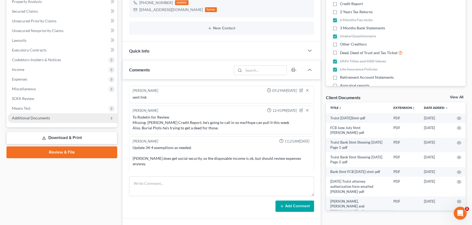
scroll to position [113, 0]
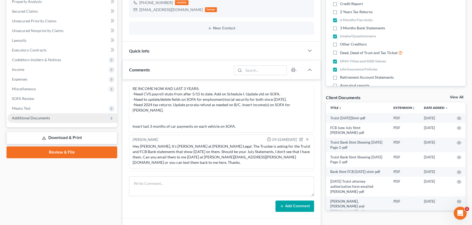
click at [44, 116] on span "Additional Documents" at bounding box center [31, 118] width 38 height 5
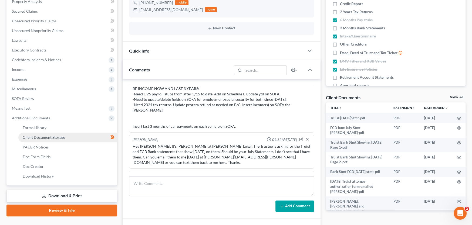
click at [46, 135] on span "Client Document Storage" at bounding box center [44, 137] width 42 height 5
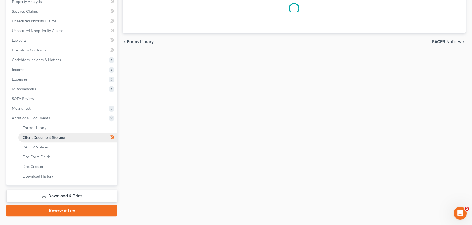
scroll to position [2, 0]
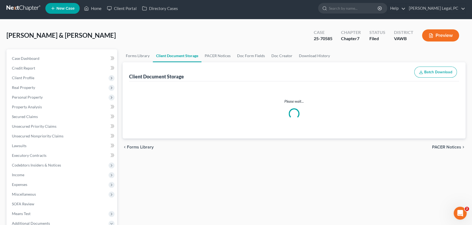
select select "0"
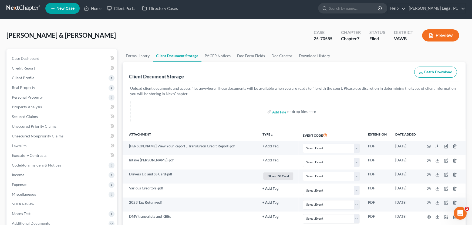
scroll to position [0, 0]
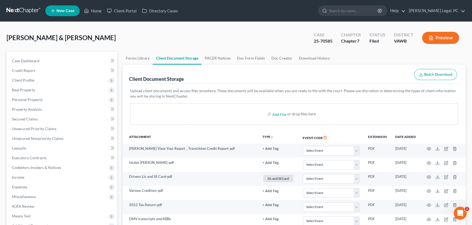
select select "0"
click at [18, 9] on link at bounding box center [23, 11] width 35 height 10
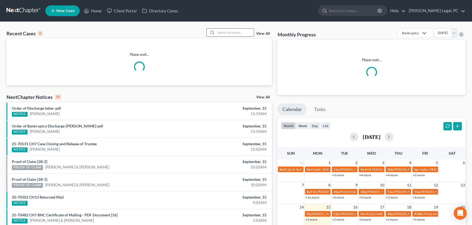
click at [237, 33] on input "search" at bounding box center [235, 33] width 38 height 8
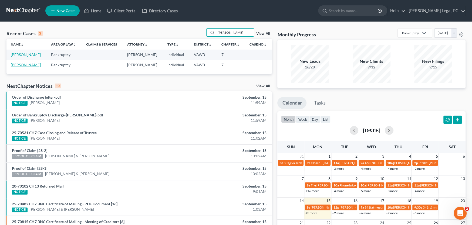
type input "[PERSON_NAME]"
click at [20, 65] on link "Robbins, Cecil" at bounding box center [26, 65] width 30 height 5
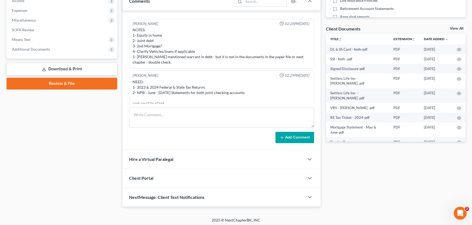
scroll to position [178, 0]
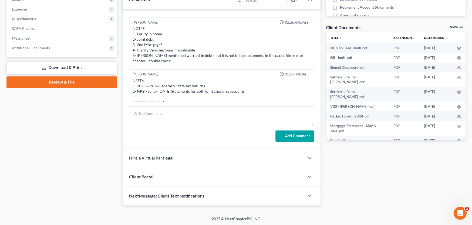
click at [240, 96] on div "NEED: 1- 2023 & 2024 Federal & State Tax Returns 2- NPB - June - Sept. 10 State…" at bounding box center [221, 94] width 178 height 32
click at [244, 79] on div "NEED: 1- 2023 & 2024 Federal & State Tax Returns 2- NPB - June - Sept. 10 State…" at bounding box center [221, 94] width 178 height 32
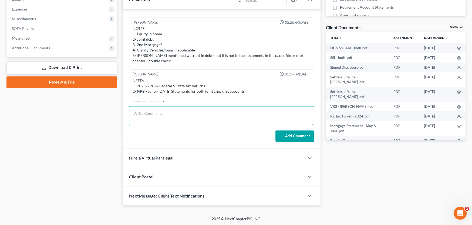
click at [188, 112] on textarea at bounding box center [221, 116] width 185 height 20
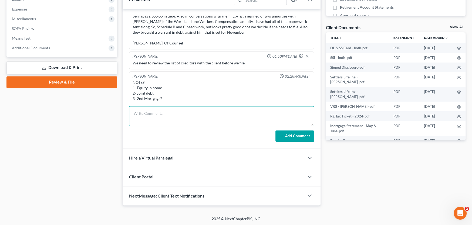
click at [141, 112] on textarea at bounding box center [221, 116] width 185 height 20
click at [140, 112] on textarea at bounding box center [221, 116] width 185 height 20
type textarea "t"
type textarea "They do not file tax returns"
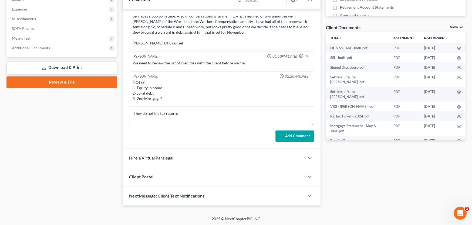
click at [288, 134] on button "Add Comment" at bounding box center [294, 136] width 39 height 11
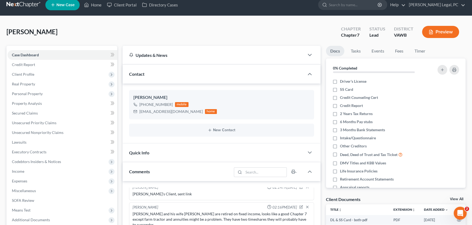
scroll to position [0, 0]
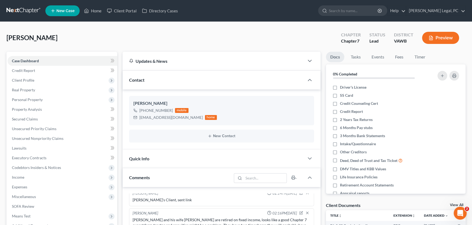
click at [20, 10] on link at bounding box center [23, 11] width 35 height 10
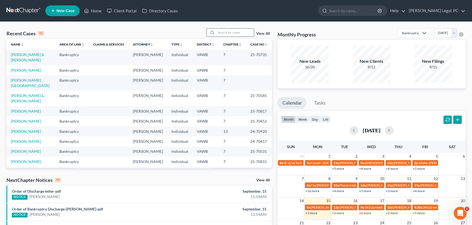
click at [222, 30] on input "search" at bounding box center [235, 33] width 38 height 8
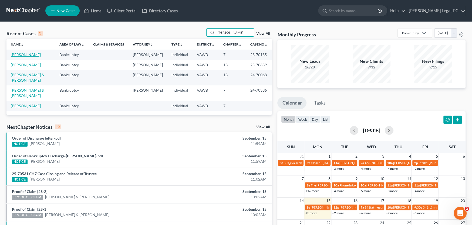
type input "[PERSON_NAME]"
click at [29, 56] on link "[PERSON_NAME]" at bounding box center [26, 54] width 30 height 5
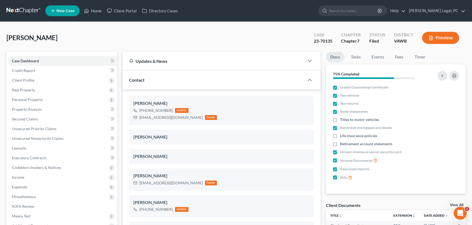
scroll to position [113, 0]
click at [31, 78] on span "Client Profile" at bounding box center [23, 80] width 22 height 5
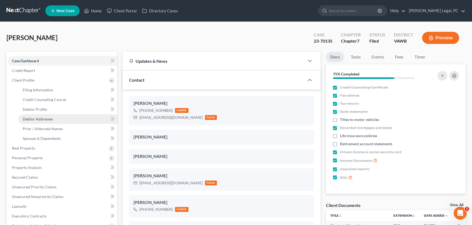
click at [41, 119] on span "Debtor Addresses" at bounding box center [38, 119] width 30 height 5
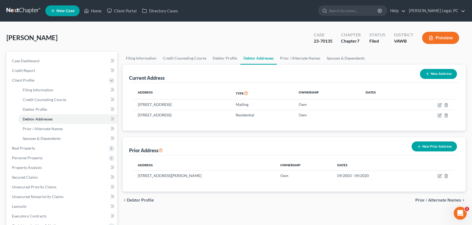
scroll to position [119, 0]
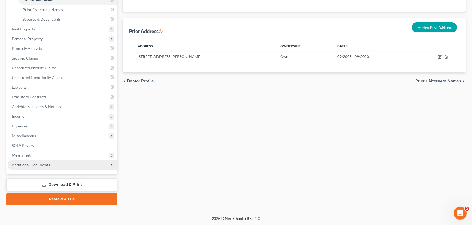
click at [47, 167] on span "Additional Documents" at bounding box center [63, 165] width 110 height 10
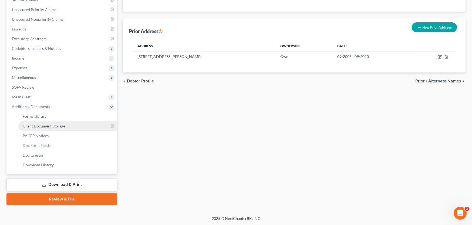
click at [55, 127] on span "Client Document Storage" at bounding box center [44, 126] width 42 height 5
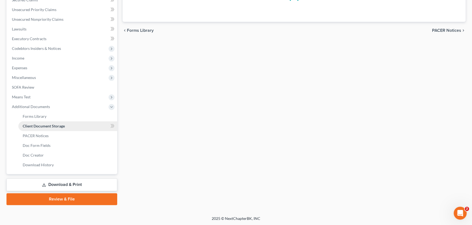
scroll to position [27, 0]
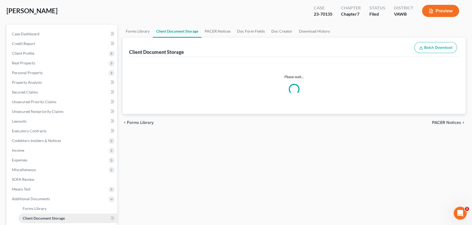
select select "0"
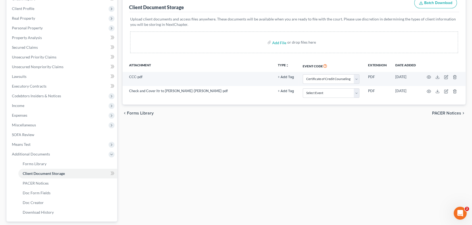
scroll to position [81, 0]
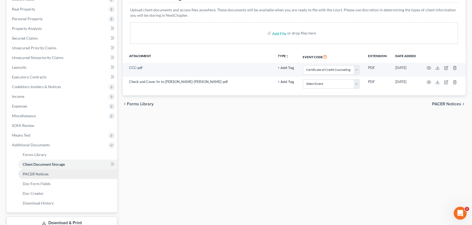
click at [50, 176] on link "PACER Notices" at bounding box center [67, 174] width 99 height 10
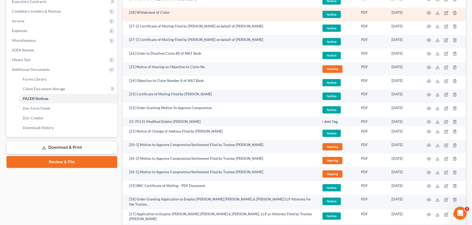
scroll to position [162, 0]
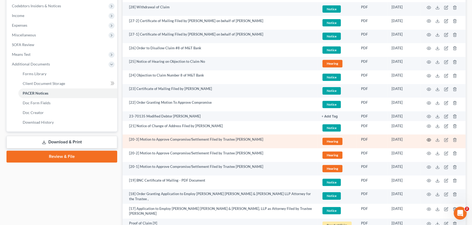
click at [428, 140] on circle "button" at bounding box center [428, 140] width 1 height 1
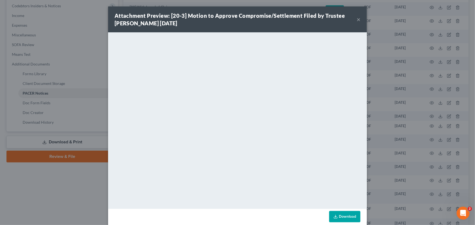
click at [358, 17] on button "×" at bounding box center [359, 19] width 4 height 6
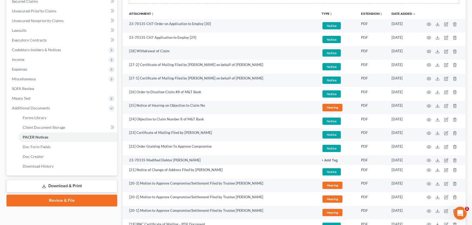
scroll to position [0, 0]
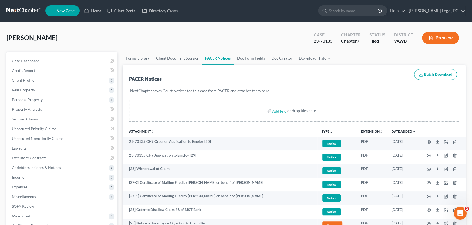
click at [32, 10] on link at bounding box center [23, 11] width 35 height 10
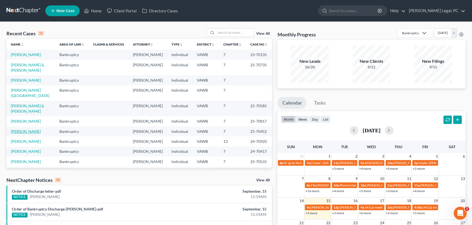
click at [21, 129] on link "[PERSON_NAME]" at bounding box center [26, 131] width 30 height 5
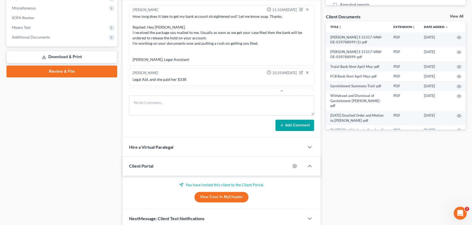
scroll to position [341, 0]
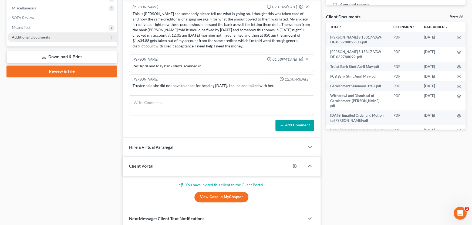
click at [46, 36] on span "Additional Documents" at bounding box center [31, 37] width 38 height 5
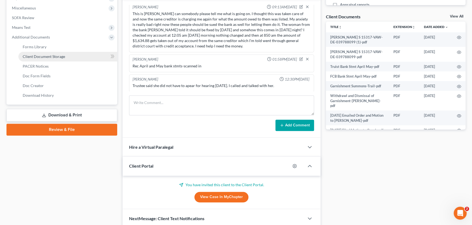
click at [46, 58] on span "Client Document Storage" at bounding box center [44, 56] width 42 height 5
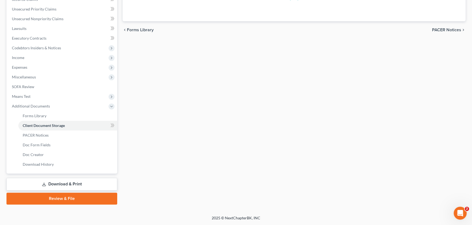
scroll to position [60, 0]
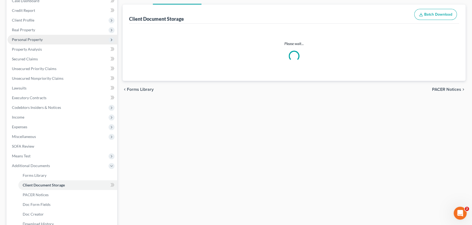
select select "0"
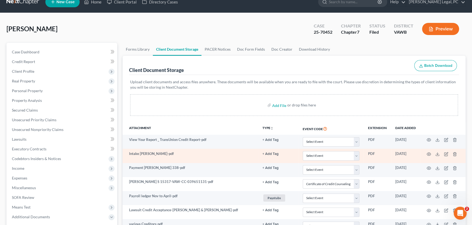
scroll to position [0, 0]
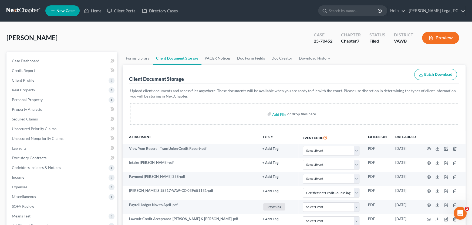
select select "0"
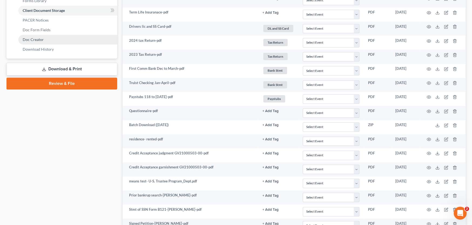
scroll to position [167, 0]
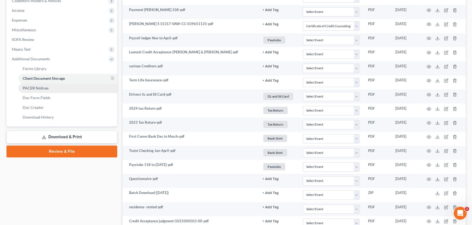
click at [40, 87] on span "PACER Notices" at bounding box center [36, 88] width 26 height 5
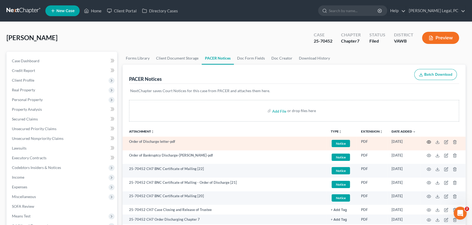
click at [429, 141] on icon "button" at bounding box center [428, 142] width 4 height 4
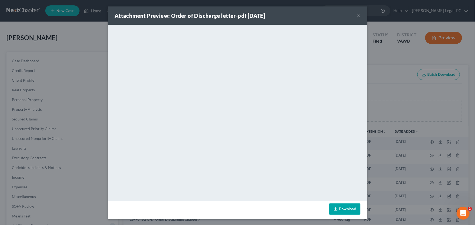
click at [357, 16] on button "×" at bounding box center [359, 15] width 4 height 6
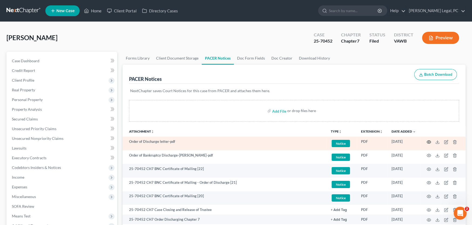
click at [427, 142] on icon "button" at bounding box center [428, 142] width 4 height 4
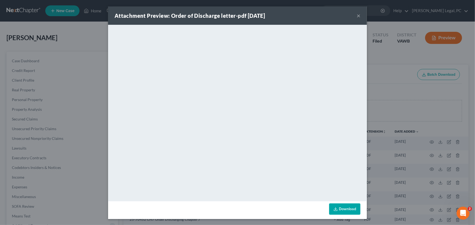
click at [357, 13] on button "×" at bounding box center [359, 15] width 4 height 6
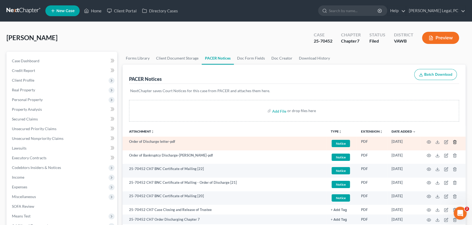
click at [453, 141] on icon "button" at bounding box center [454, 142] width 4 height 4
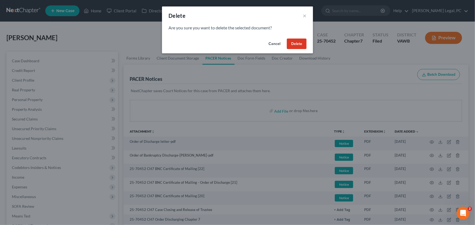
click at [294, 42] on button "Delete" at bounding box center [297, 44] width 20 height 11
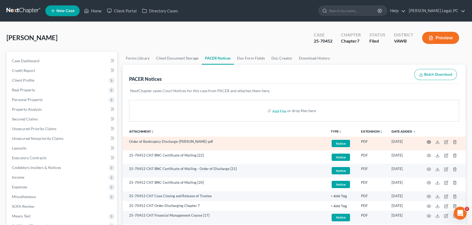
click at [428, 141] on icon "button" at bounding box center [429, 142] width 4 height 3
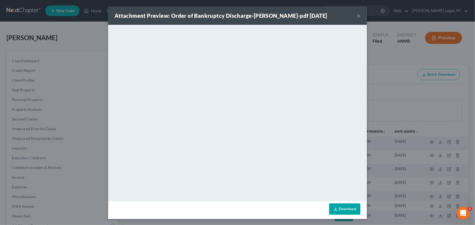
click at [358, 15] on button "×" at bounding box center [359, 15] width 4 height 6
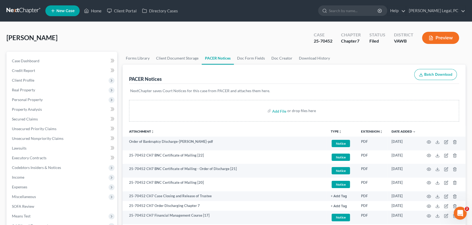
click at [18, 6] on link at bounding box center [23, 11] width 35 height 10
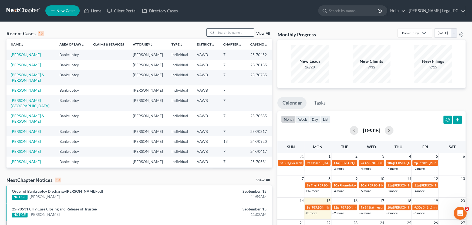
click at [228, 34] on input "search" at bounding box center [235, 33] width 38 height 8
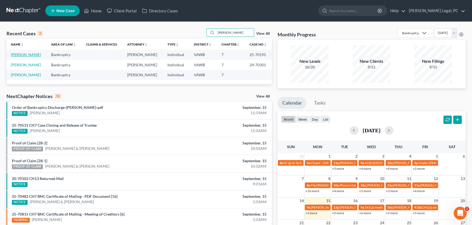
type input "[PERSON_NAME]"
click at [24, 55] on link "[PERSON_NAME]" at bounding box center [26, 54] width 30 height 5
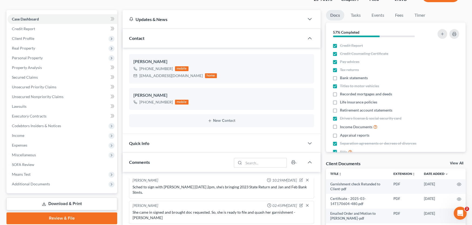
scroll to position [108, 0]
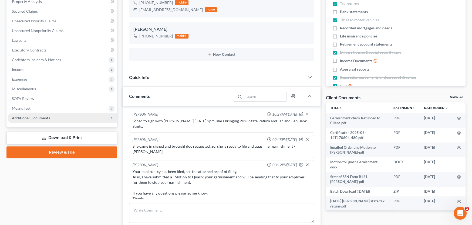
click at [46, 117] on span "Additional Documents" at bounding box center [31, 118] width 38 height 5
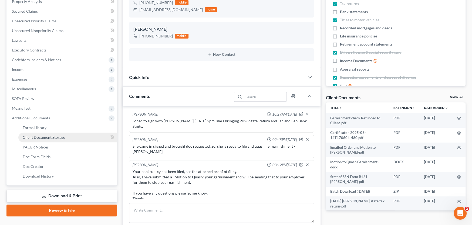
click at [54, 137] on span "Client Document Storage" at bounding box center [44, 137] width 42 height 5
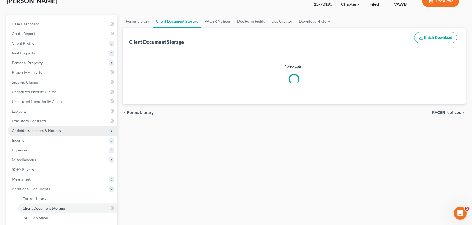
scroll to position [4, 0]
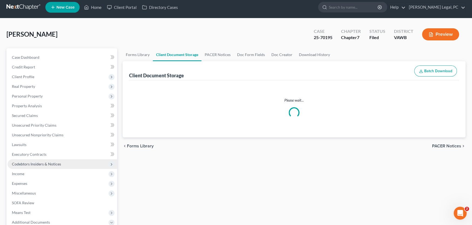
select select "0"
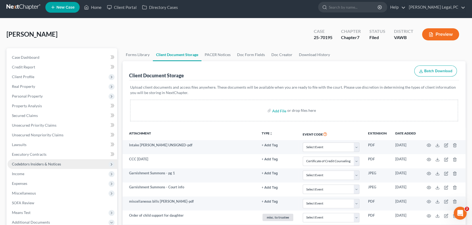
scroll to position [0, 0]
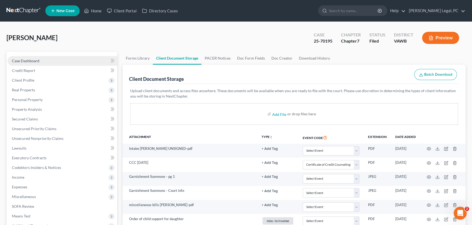
click at [40, 60] on link "Case Dashboard" at bounding box center [63, 61] width 110 height 10
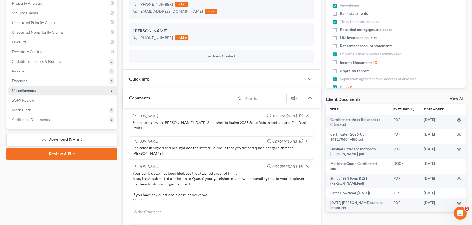
scroll to position [108, 0]
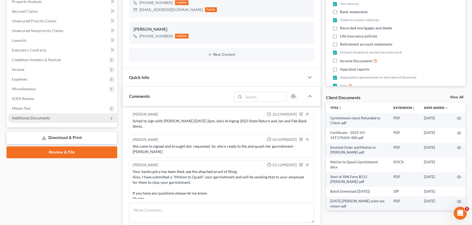
click at [36, 113] on span "Additional Documents" at bounding box center [63, 118] width 110 height 10
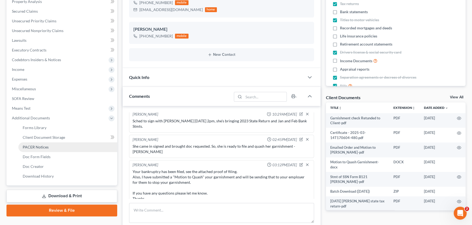
click at [36, 145] on span "PACER Notices" at bounding box center [36, 147] width 26 height 5
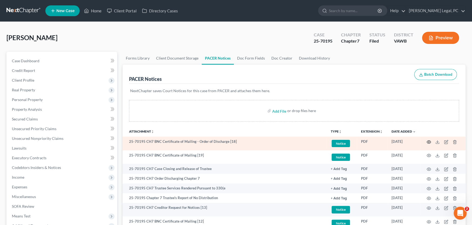
click at [427, 141] on icon "button" at bounding box center [428, 142] width 4 height 4
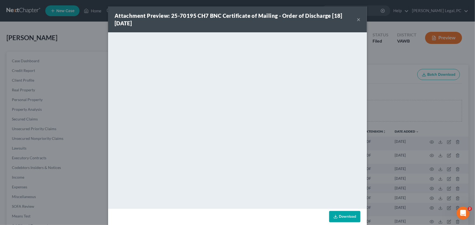
click at [348, 9] on div "Attachment Preview: 25-70195 CH7 BNC Certificate of Mailing - Order of Discharg…" at bounding box center [237, 19] width 259 height 26
click at [357, 18] on button "×" at bounding box center [359, 19] width 4 height 6
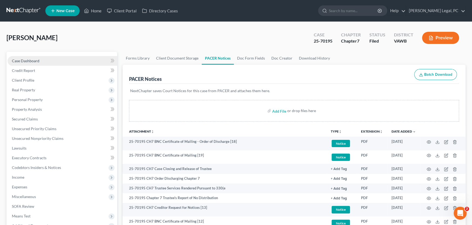
click at [15, 59] on span "Case Dashboard" at bounding box center [26, 61] width 28 height 5
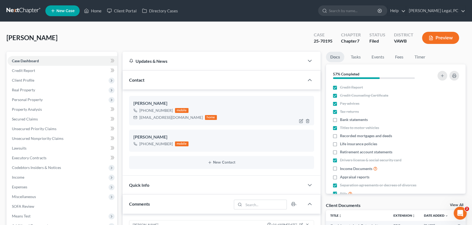
scroll to position [327, 0]
click at [23, 11] on link at bounding box center [23, 11] width 35 height 10
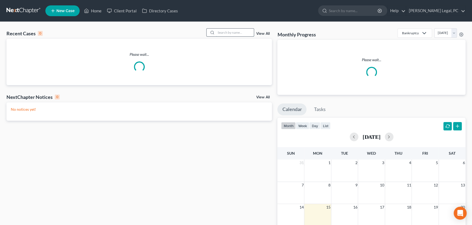
click at [225, 32] on input "search" at bounding box center [235, 33] width 38 height 8
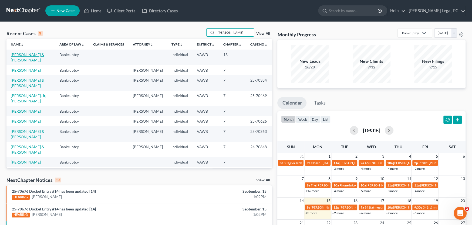
type input "[PERSON_NAME]"
click at [43, 56] on link "[PERSON_NAME] & [PERSON_NAME]" at bounding box center [27, 57] width 33 height 10
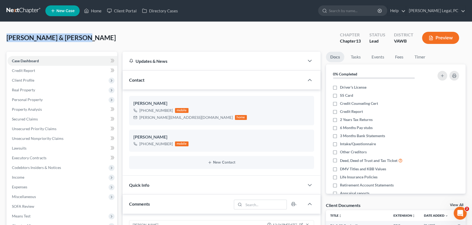
drag, startPoint x: 108, startPoint y: 37, endPoint x: 5, endPoint y: 42, distance: 102.7
click at [5, 42] on div "[PERSON_NAME] & [PERSON_NAME] Upgraded Chapter Chapter 13 Status Lead District …" at bounding box center [236, 219] width 472 height 394
copy span "[PERSON_NAME] & [PERSON_NAME]"
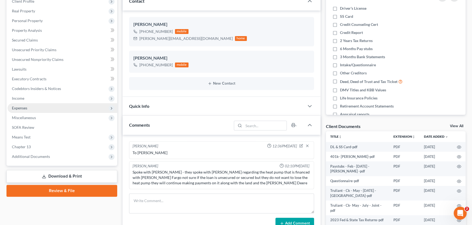
scroll to position [81, 0]
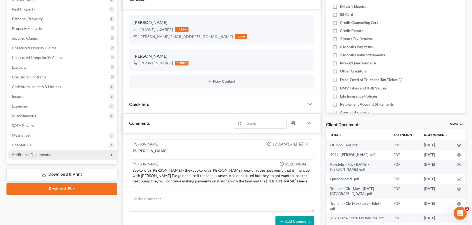
click at [38, 156] on span "Additional Documents" at bounding box center [31, 154] width 38 height 5
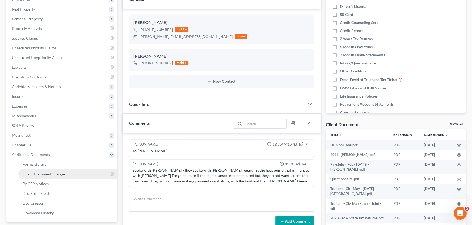
click at [51, 175] on span "Client Document Storage" at bounding box center [44, 174] width 42 height 5
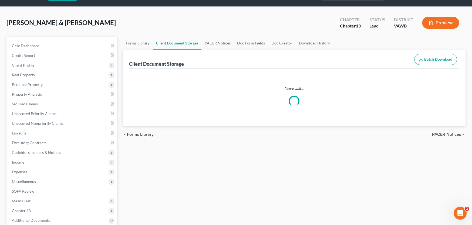
scroll to position [2, 0]
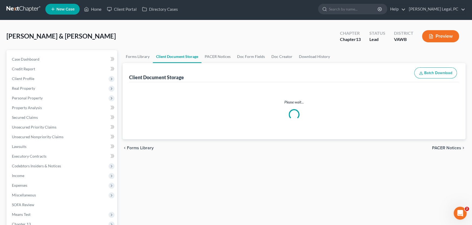
select select "0"
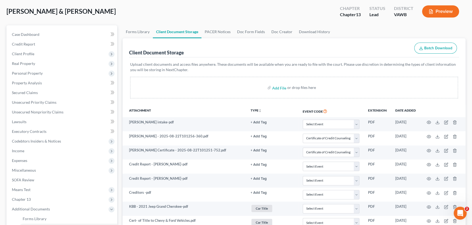
scroll to position [0, 0]
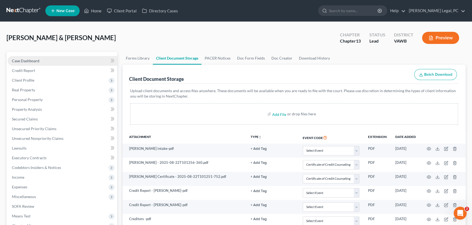
click at [21, 62] on span "Case Dashboard" at bounding box center [26, 61] width 28 height 5
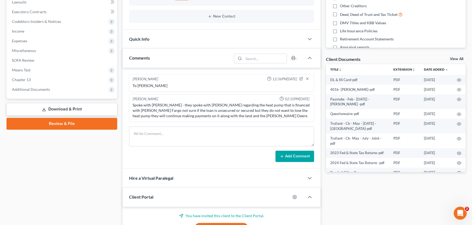
scroll to position [162, 0]
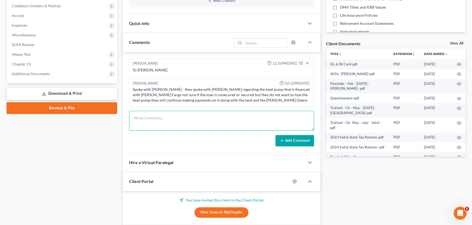
click at [157, 125] on textarea at bounding box center [221, 121] width 185 height 20
type textarea "[DATE] 4pm to sign"
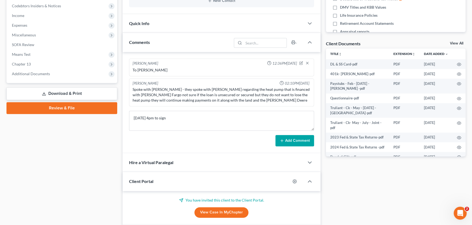
click at [291, 140] on button "Add Comment" at bounding box center [294, 140] width 39 height 11
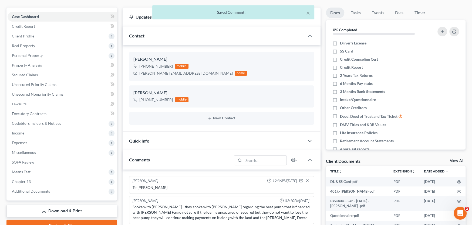
scroll to position [0, 0]
